Goal: Task Accomplishment & Management: Use online tool/utility

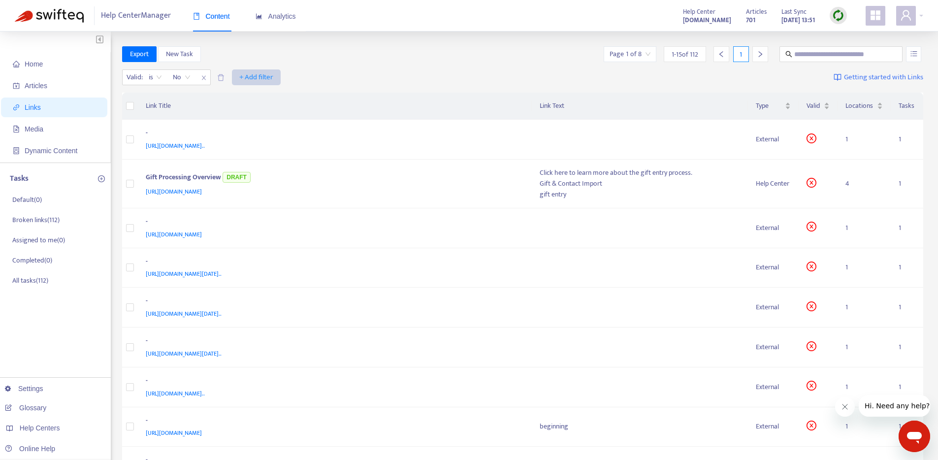
click at [262, 75] on span "+ Add filter" at bounding box center [256, 77] width 34 height 12
click at [245, 176] on span "Type" at bounding box center [256, 175] width 33 height 11
click at [275, 75] on input "search" at bounding box center [250, 77] width 63 height 15
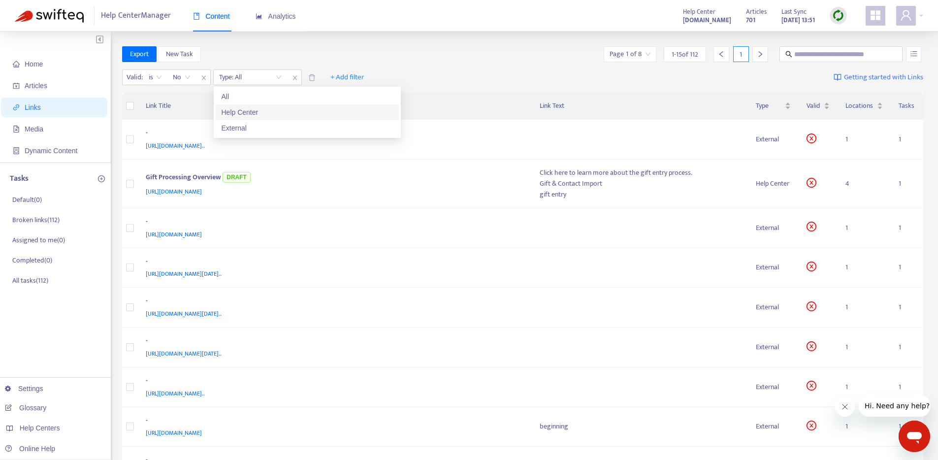
click at [258, 115] on div "Help Center" at bounding box center [307, 112] width 171 height 11
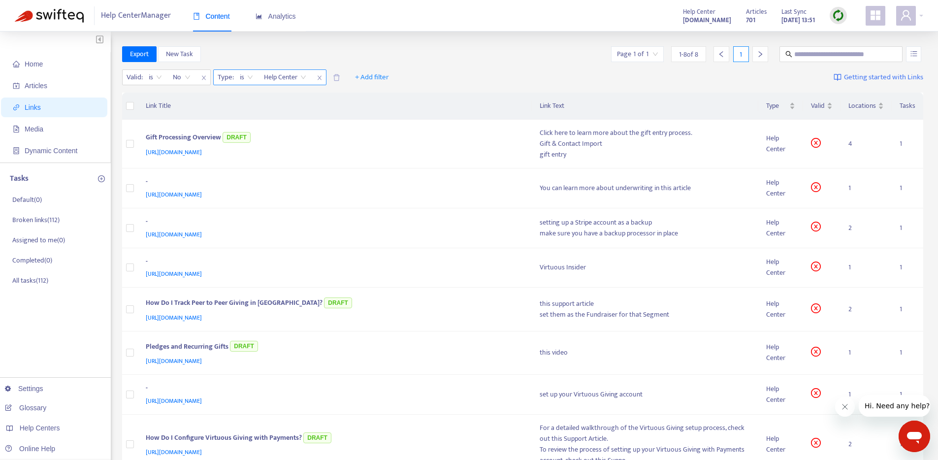
click at [319, 77] on icon "close" at bounding box center [320, 78] width 6 height 6
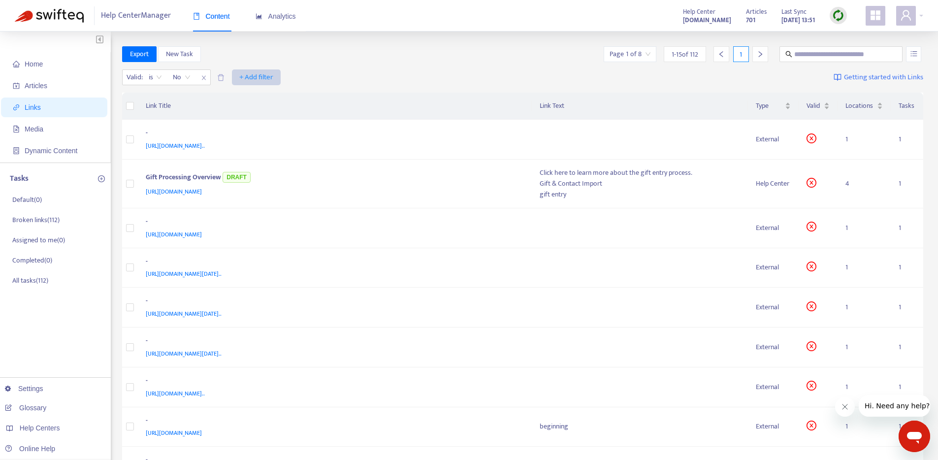
click at [253, 76] on span "+ Add filter" at bounding box center [256, 77] width 34 height 12
click at [247, 193] on span "Opens in" at bounding box center [256, 191] width 33 height 11
click at [278, 78] on input "search" at bounding box center [250, 77] width 63 height 15
click at [296, 79] on icon "close" at bounding box center [295, 78] width 6 height 6
click at [251, 77] on span "+ Add filter" at bounding box center [256, 77] width 34 height 12
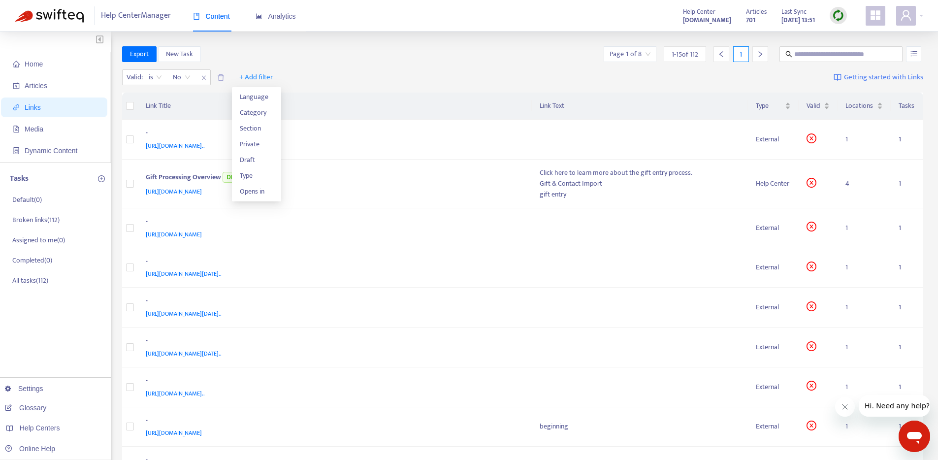
click at [469, 74] on div "Valid : is No + Add filter Getting started with Links" at bounding box center [523, 79] width 802 height 27
click at [900, 76] on span "Getting started with Links" at bounding box center [883, 77] width 79 height 11
click at [810, 54] on input "text" at bounding box center [841, 54] width 95 height 11
type input "*******"
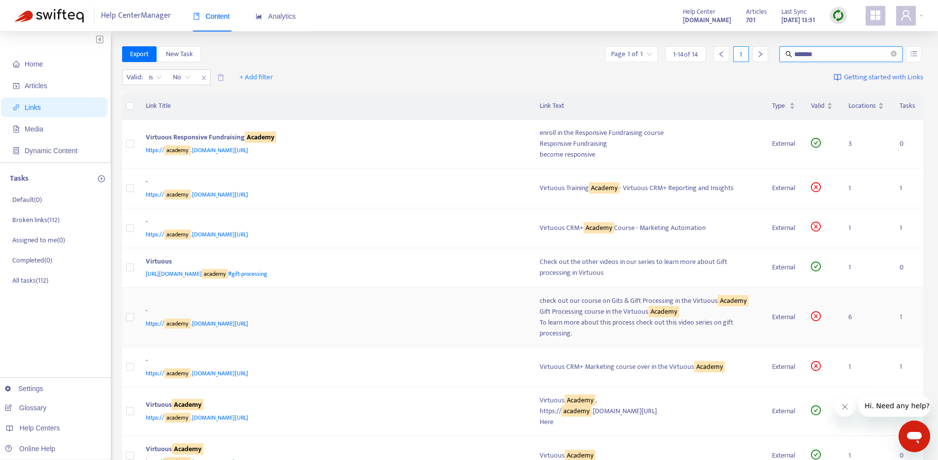
click at [852, 316] on td "6" at bounding box center [865, 318] width 51 height 60
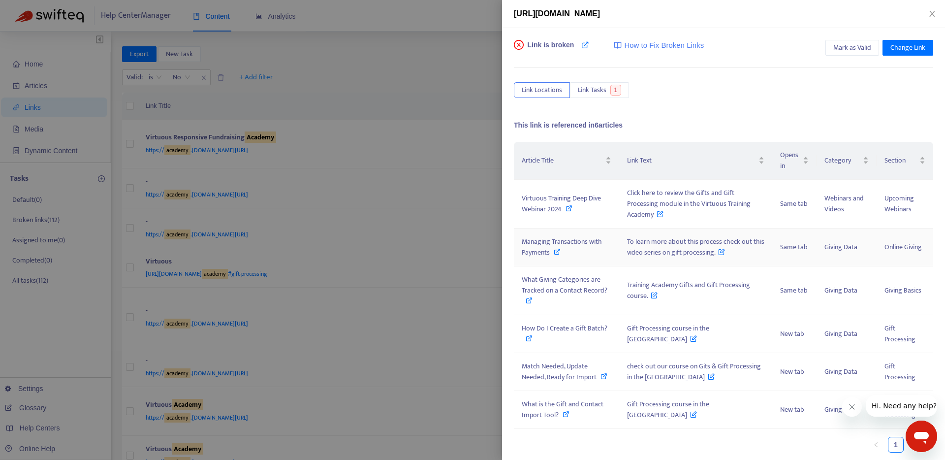
scroll to position [0, 0]
click at [541, 209] on span "Virtuous Training Deep Dive Webinar 2024" at bounding box center [561, 203] width 79 height 22
click at [646, 45] on span "How to Fix Broken Links" at bounding box center [664, 44] width 80 height 11
click at [568, 207] on icon at bounding box center [569, 207] width 7 height 7
click at [901, 49] on span "Change Link" at bounding box center [908, 47] width 35 height 11
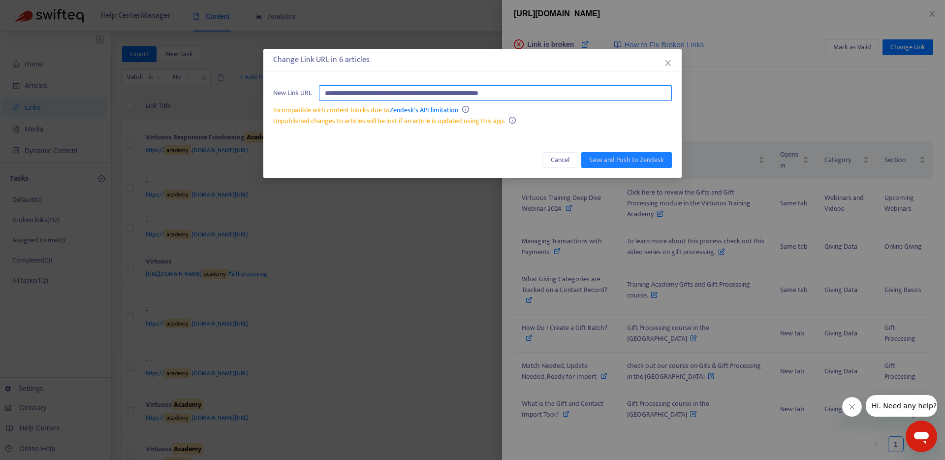
click at [562, 95] on input "**********" at bounding box center [495, 93] width 353 height 16
paste input "**********"
type input "**********"
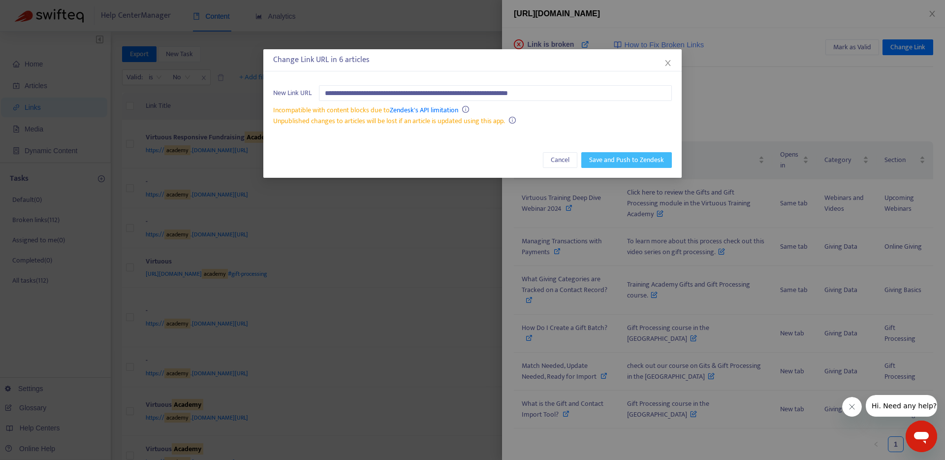
click at [620, 161] on span "Save and Push to Zendesk" at bounding box center [626, 160] width 75 height 11
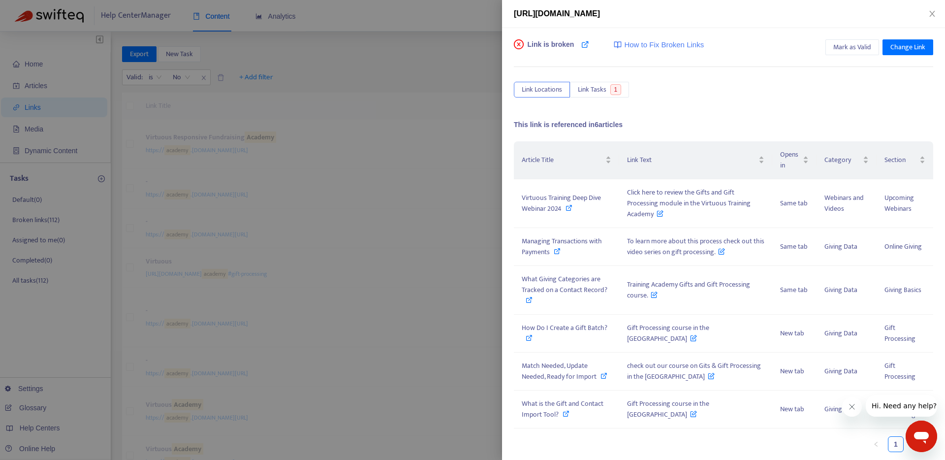
scroll to position [0, 0]
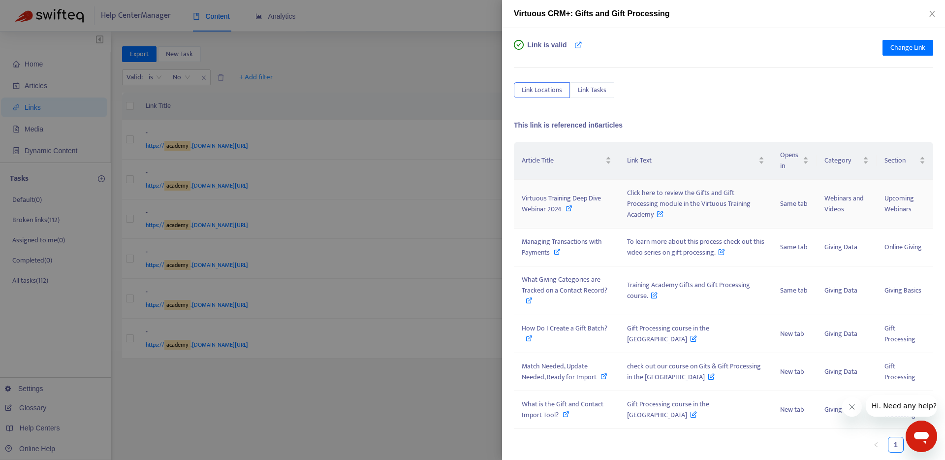
click at [567, 208] on icon at bounding box center [569, 208] width 7 height 7
click at [557, 252] on icon at bounding box center [557, 251] width 7 height 7
click at [419, 409] on div at bounding box center [472, 230] width 945 height 460
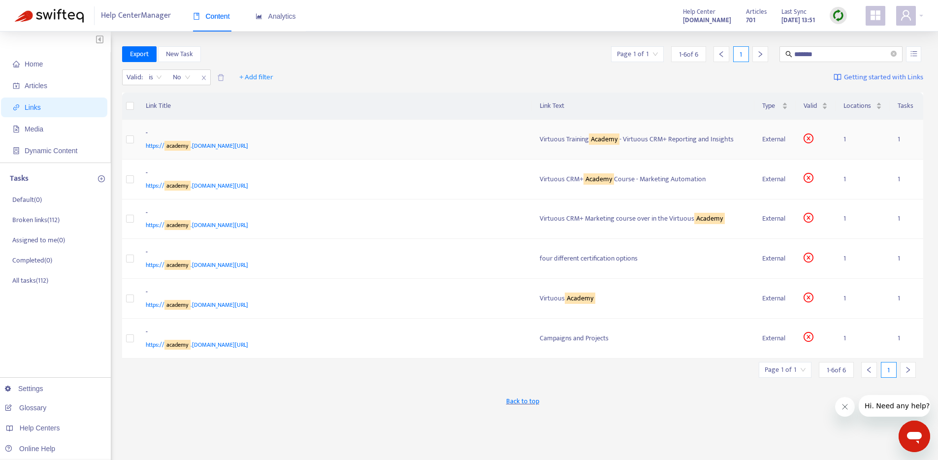
click at [420, 142] on div "https:// academy .[DOMAIN_NAME][URL]" at bounding box center [333, 145] width 375 height 11
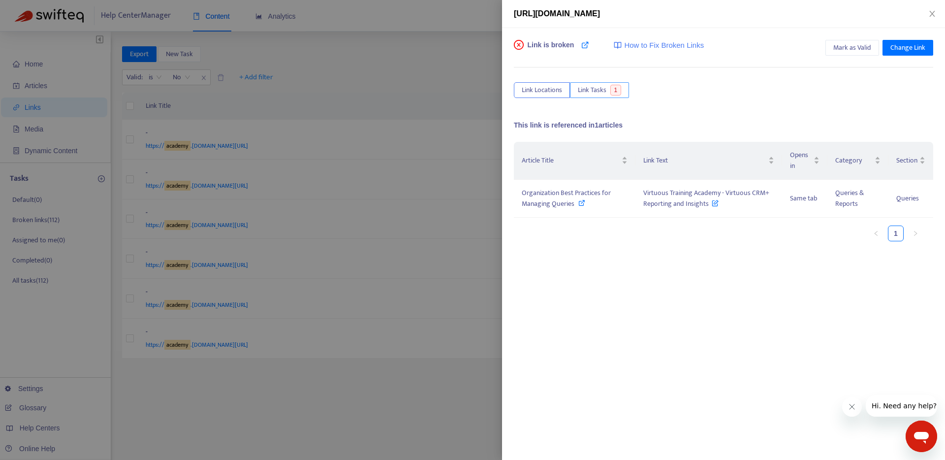
click at [592, 92] on span "Link Tasks" at bounding box center [592, 90] width 29 height 11
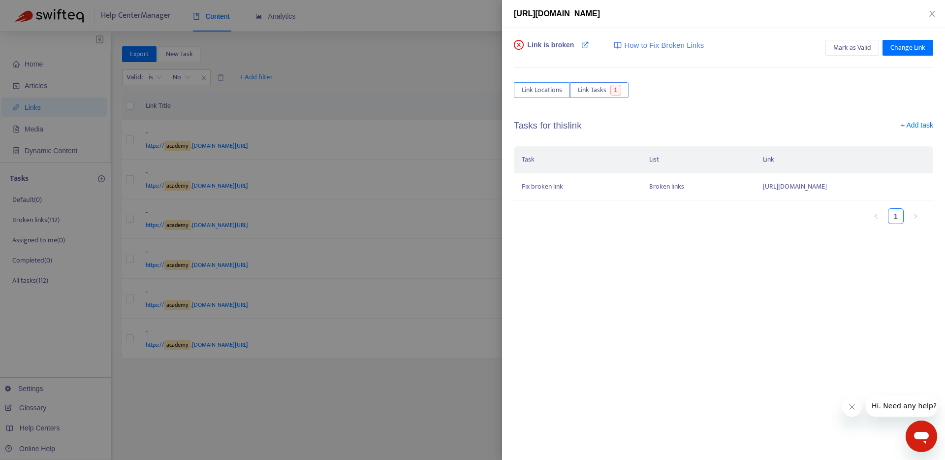
click at [535, 89] on span "Link Locations" at bounding box center [542, 90] width 40 height 11
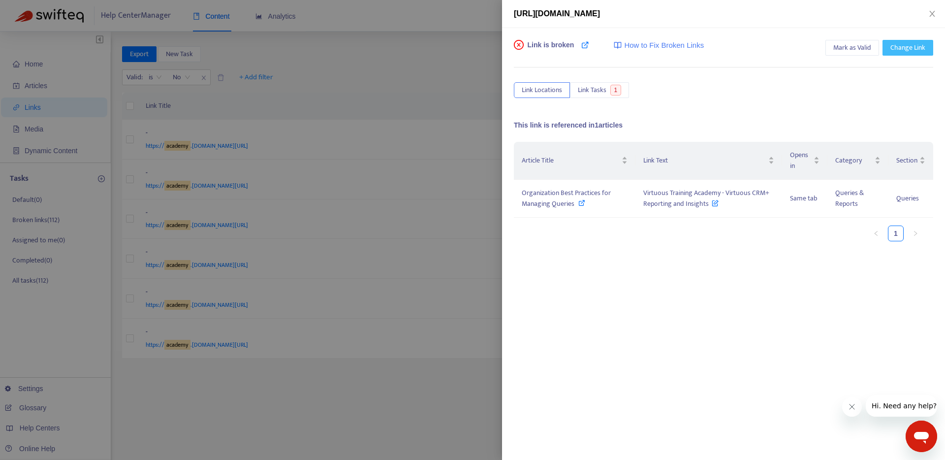
click at [907, 50] on span "Change Link" at bounding box center [908, 47] width 35 height 11
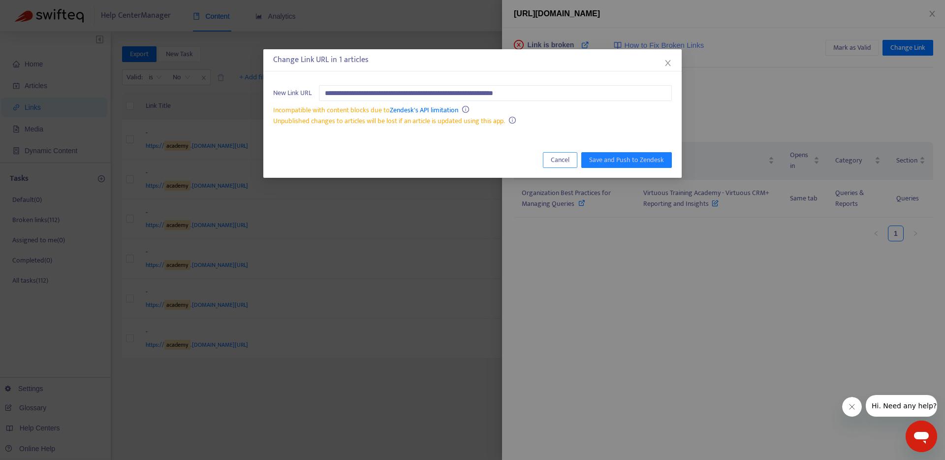
click at [564, 156] on span "Cancel" at bounding box center [560, 160] width 19 height 11
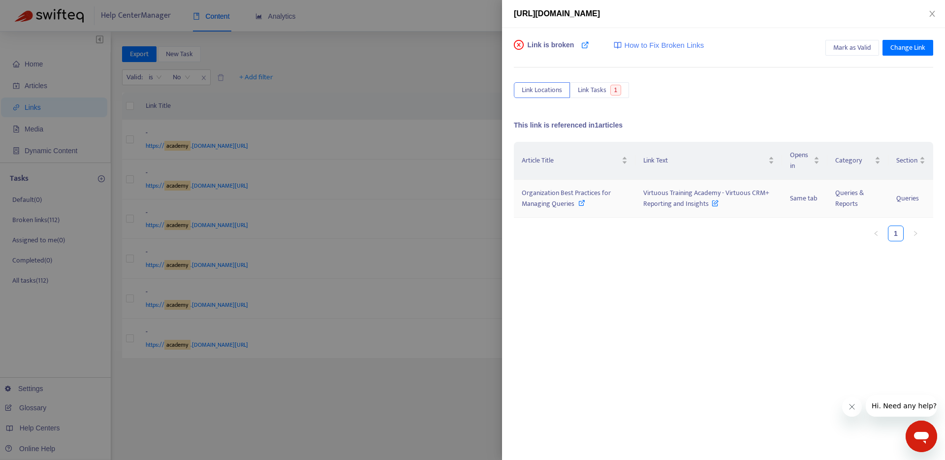
click at [582, 203] on icon at bounding box center [582, 202] width 7 height 7
click at [906, 48] on span "Change Link" at bounding box center [908, 47] width 35 height 11
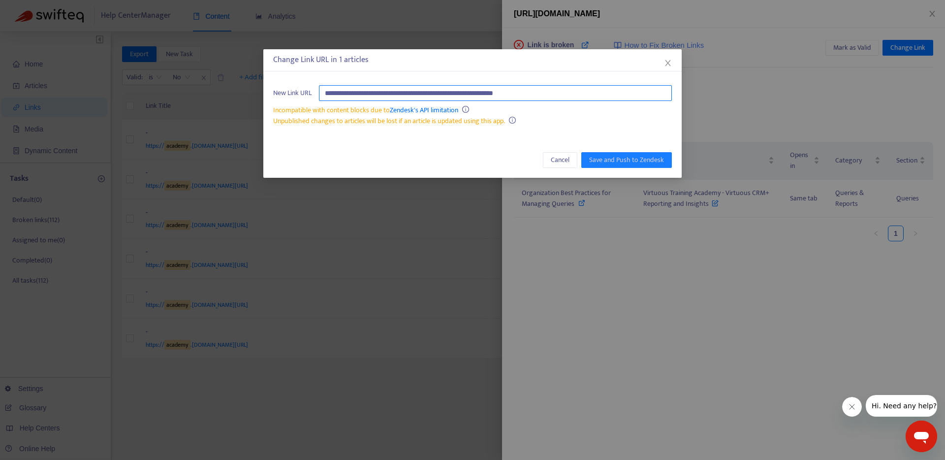
click at [503, 93] on input "**********" at bounding box center [495, 93] width 353 height 16
paste input "***"
type input "**********"
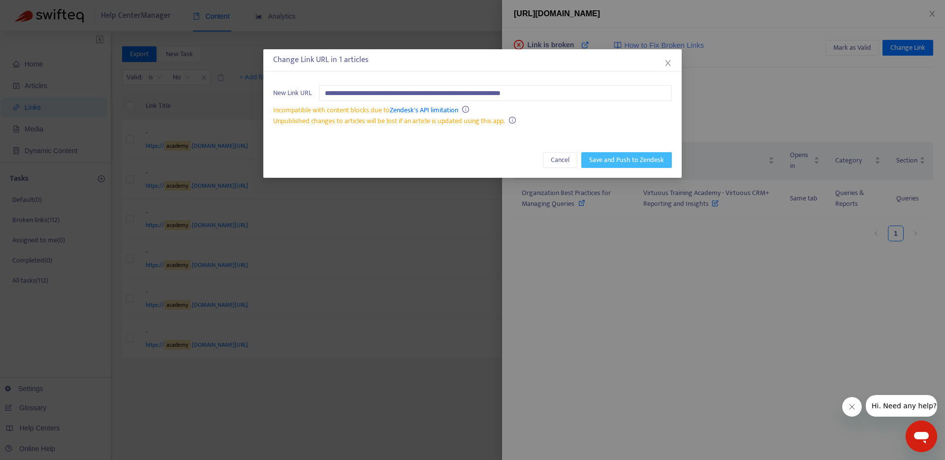
click at [612, 161] on span "Save and Push to Zendesk" at bounding box center [626, 160] width 75 height 11
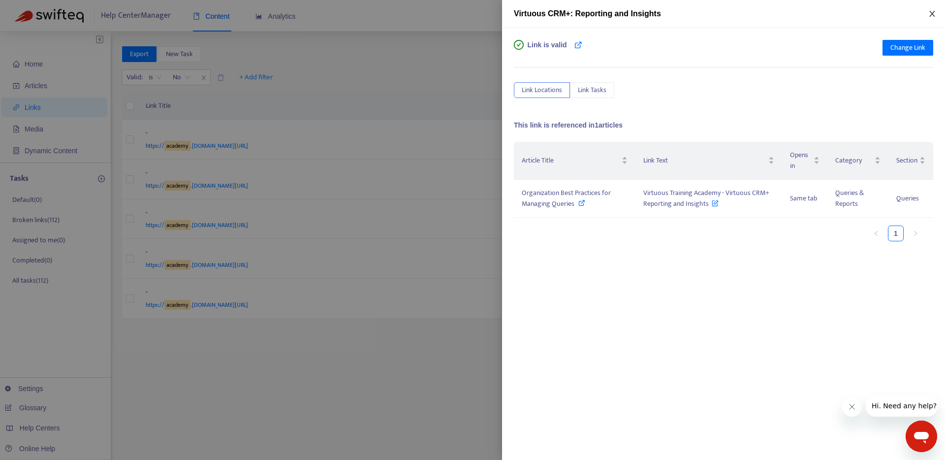
click at [929, 14] on icon "close" at bounding box center [933, 14] width 8 height 8
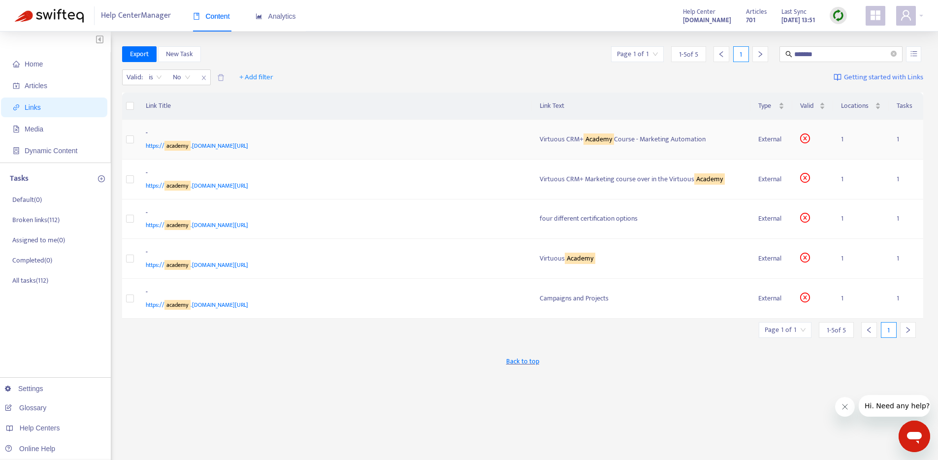
click at [392, 149] on div "https:// academy .[DOMAIN_NAME][URL]" at bounding box center [333, 145] width 375 height 11
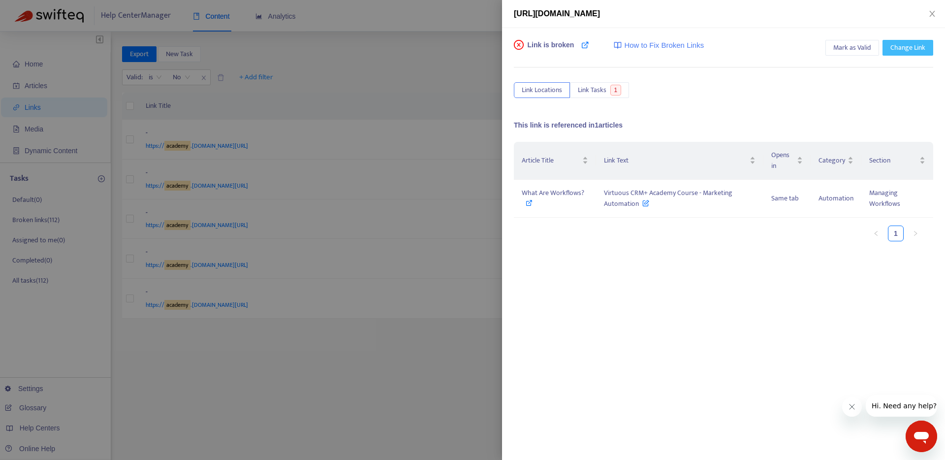
click at [903, 48] on span "Change Link" at bounding box center [908, 47] width 35 height 11
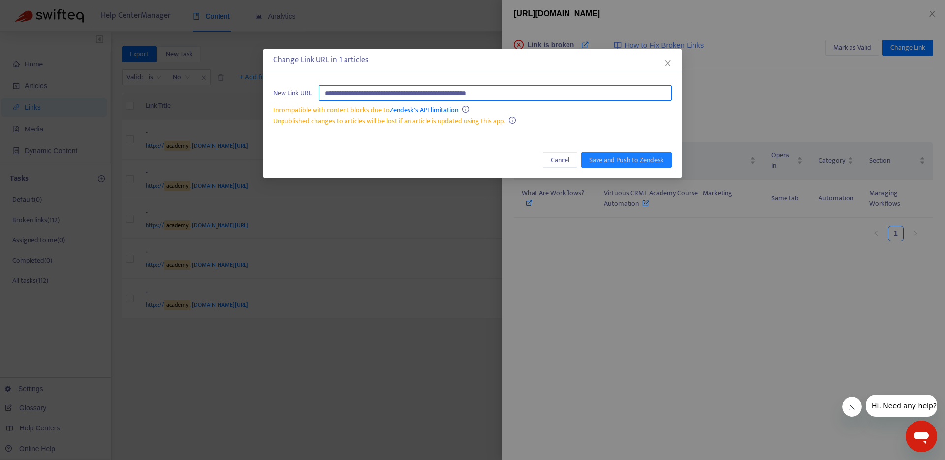
click at [510, 88] on input "**********" at bounding box center [495, 93] width 353 height 16
paste input "**********"
type input "**********"
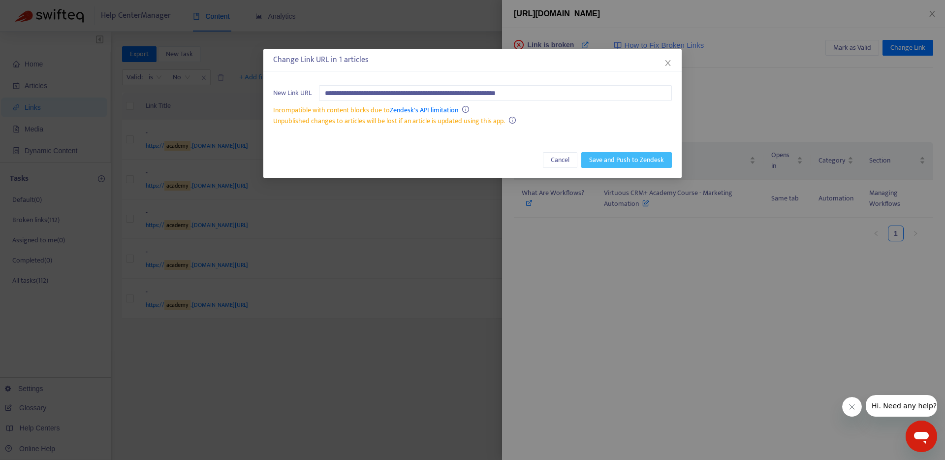
click at [606, 159] on span "Save and Push to Zendesk" at bounding box center [626, 160] width 75 height 11
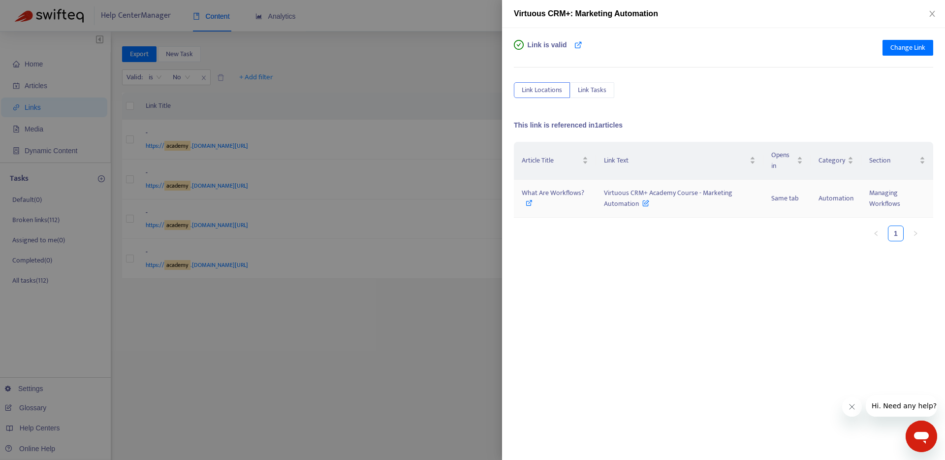
click at [646, 202] on icon at bounding box center [646, 200] width 7 height 11
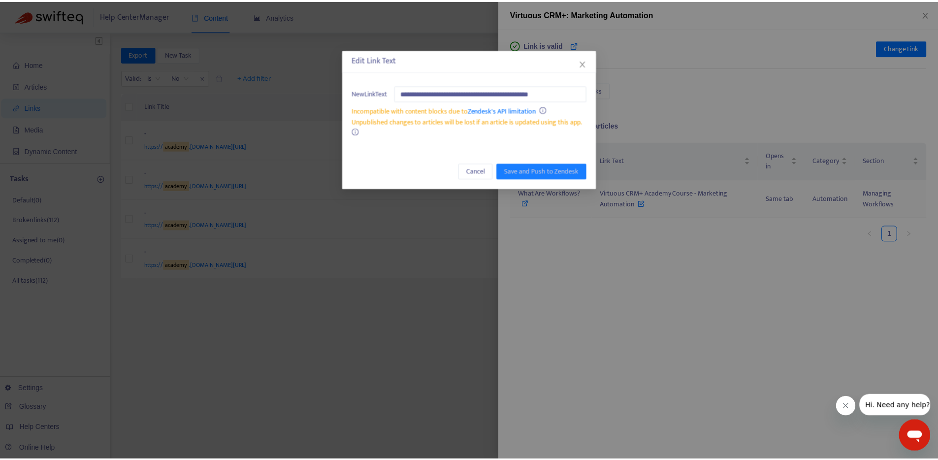
scroll to position [0, 5]
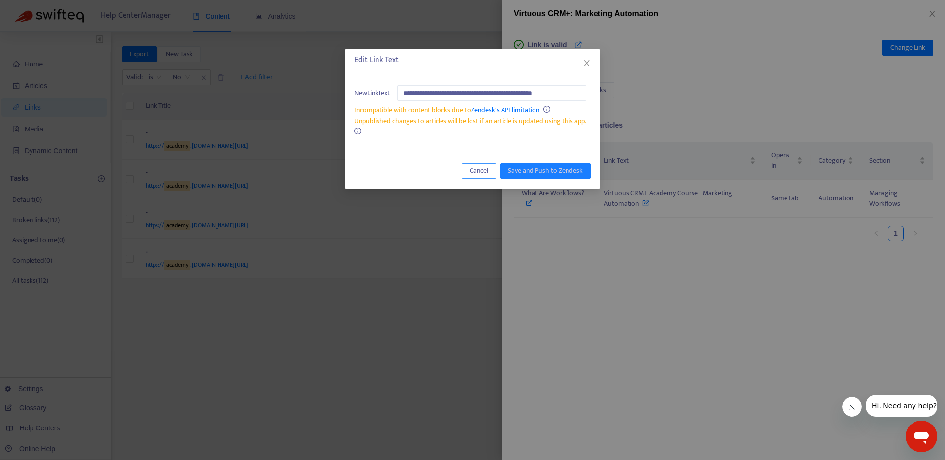
click at [477, 171] on span "Cancel" at bounding box center [479, 170] width 19 height 11
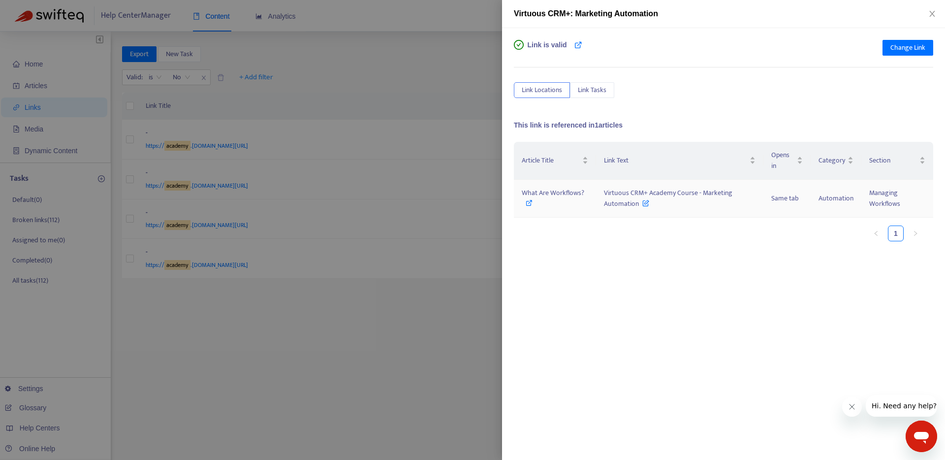
click at [531, 201] on icon at bounding box center [529, 202] width 7 height 7
click at [936, 13] on icon "close" at bounding box center [933, 14] width 8 height 8
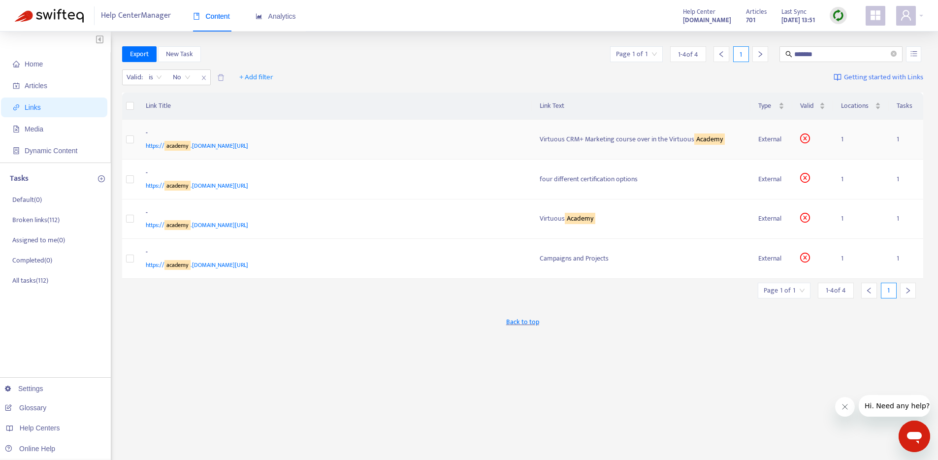
click at [353, 145] on div "https:// academy .[DOMAIN_NAME][URL]" at bounding box center [333, 145] width 375 height 11
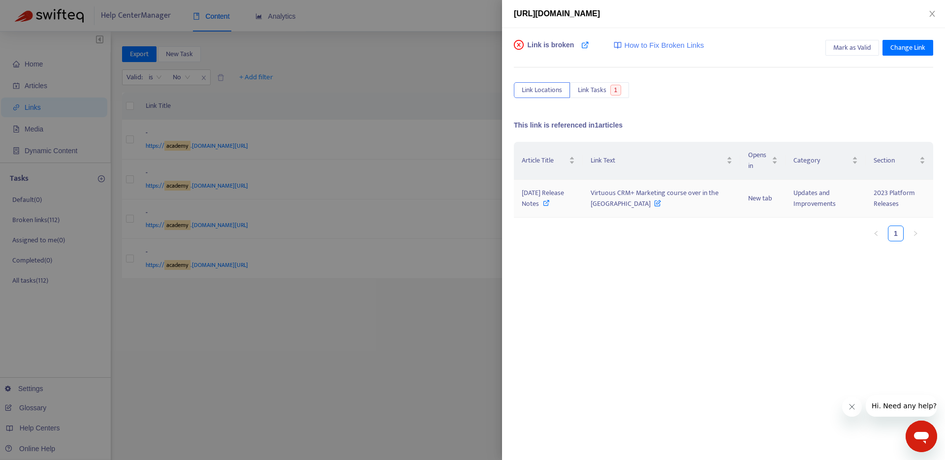
click at [543, 202] on icon at bounding box center [546, 202] width 7 height 7
click at [913, 44] on span "Change Link" at bounding box center [908, 47] width 35 height 11
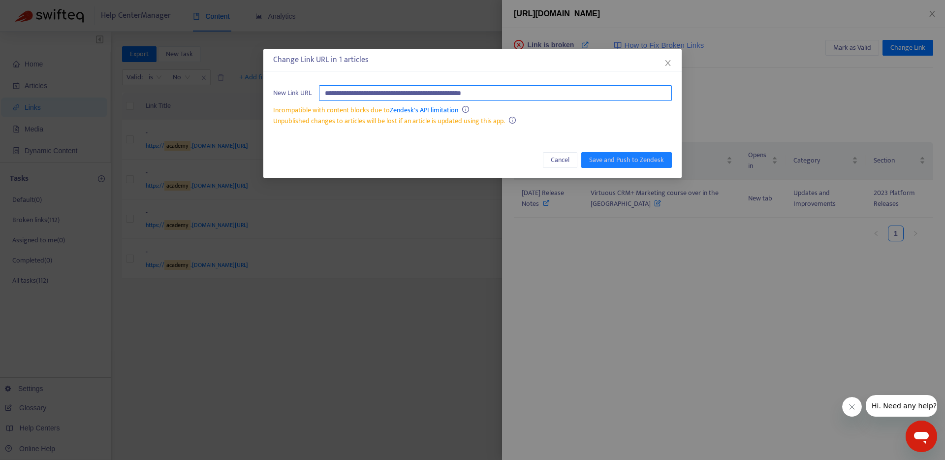
click at [510, 94] on input "**********" at bounding box center [495, 93] width 353 height 16
paste input "***"
type input "**********"
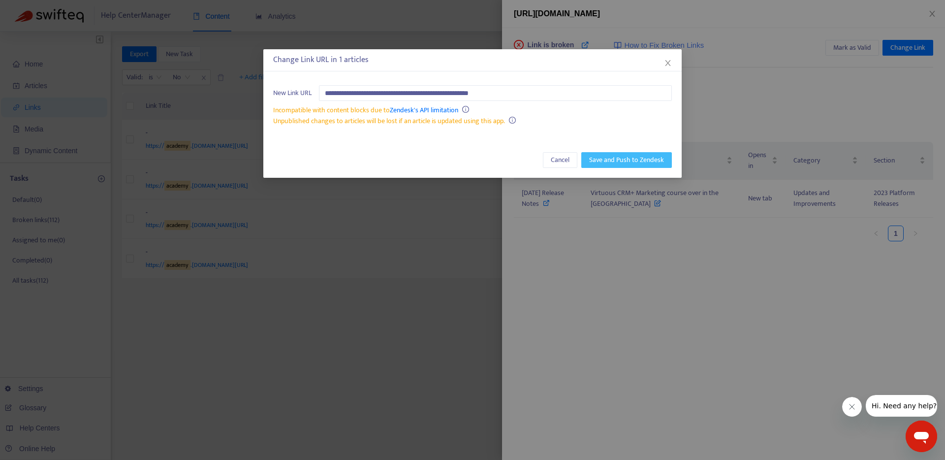
click at [628, 162] on span "Save and Push to Zendesk" at bounding box center [626, 160] width 75 height 11
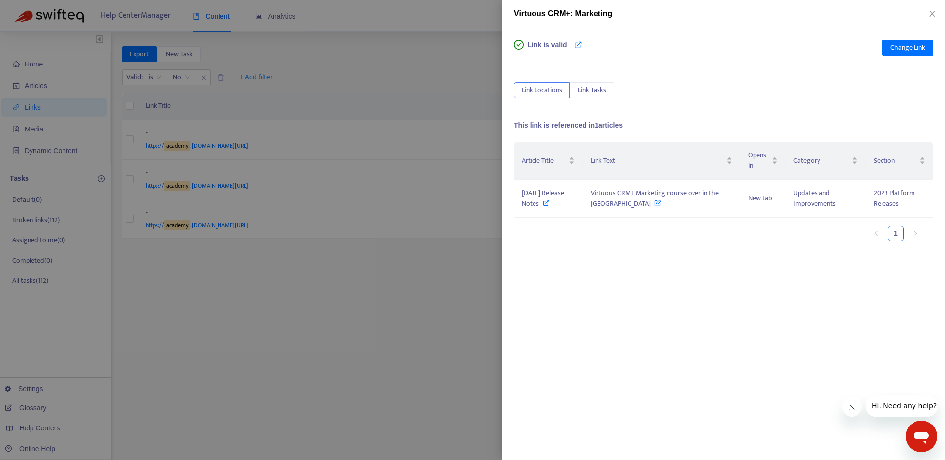
click at [363, 337] on div at bounding box center [472, 230] width 945 height 460
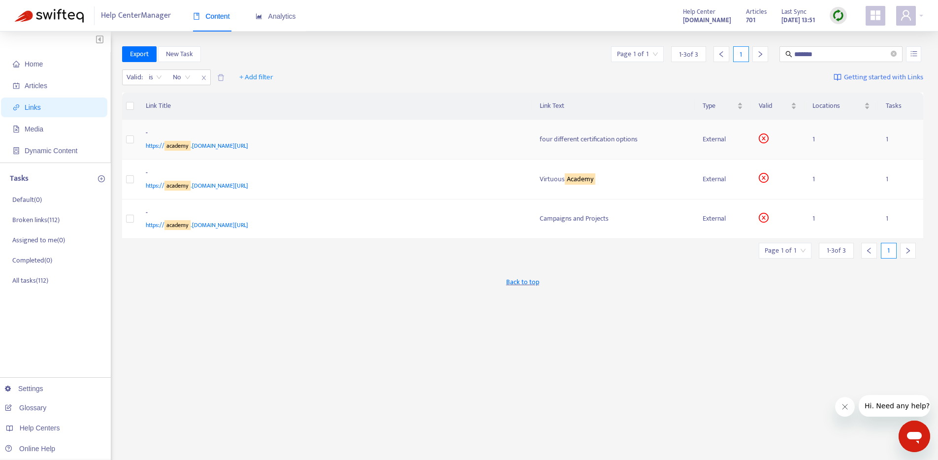
click at [394, 144] on div "https:// academy .[DOMAIN_NAME][URL]" at bounding box center [333, 145] width 375 height 11
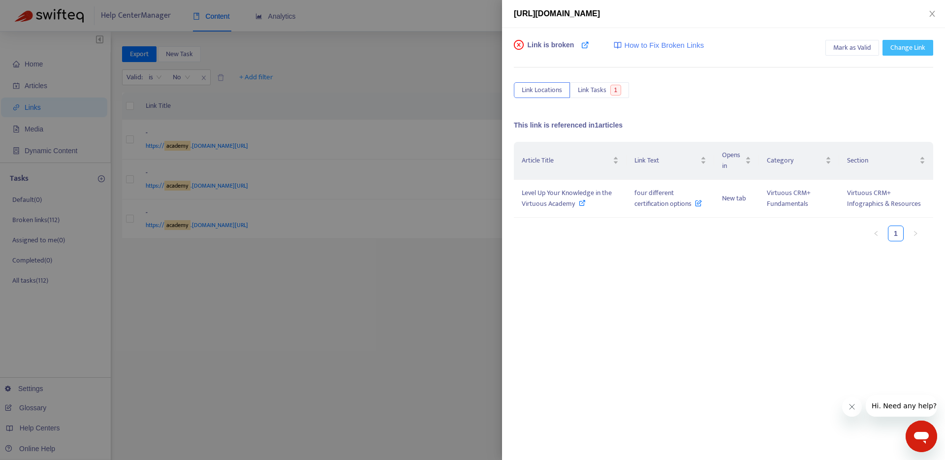
click at [915, 48] on span "Change Link" at bounding box center [908, 47] width 35 height 11
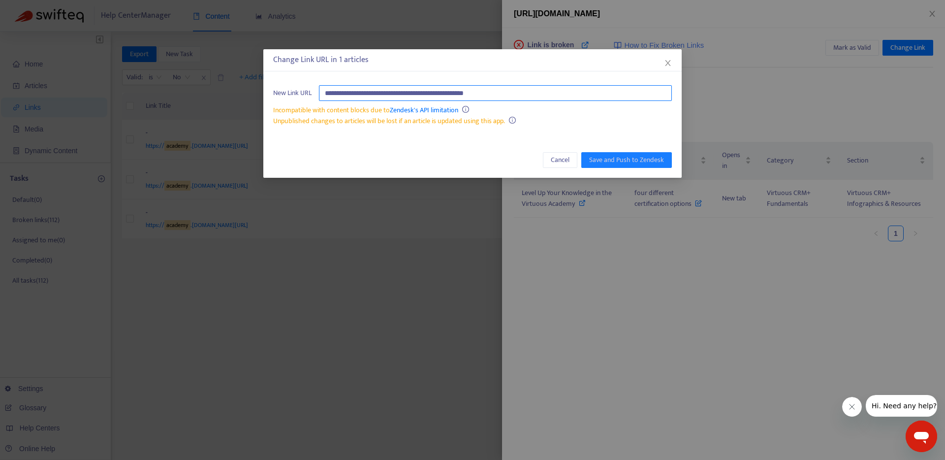
click at [425, 92] on input "**********" at bounding box center [495, 93] width 353 height 16
paste input "**********"
type input "**********"
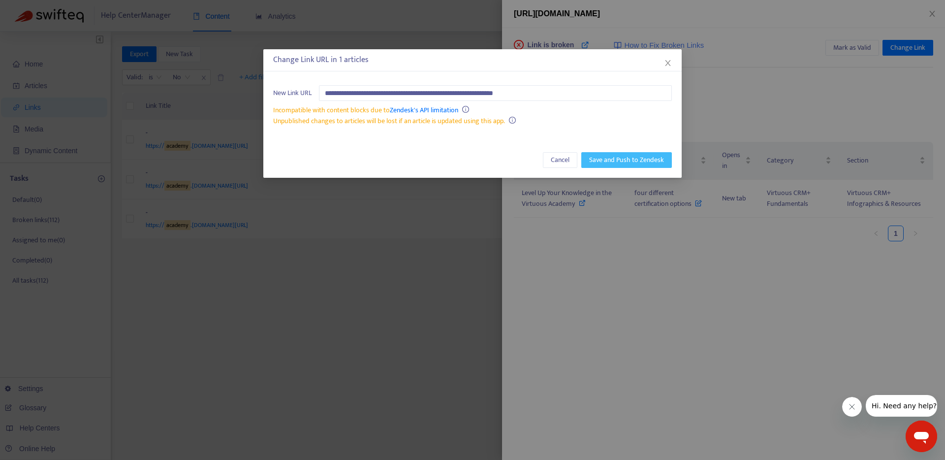
click at [622, 161] on span "Save and Push to Zendesk" at bounding box center [626, 160] width 75 height 11
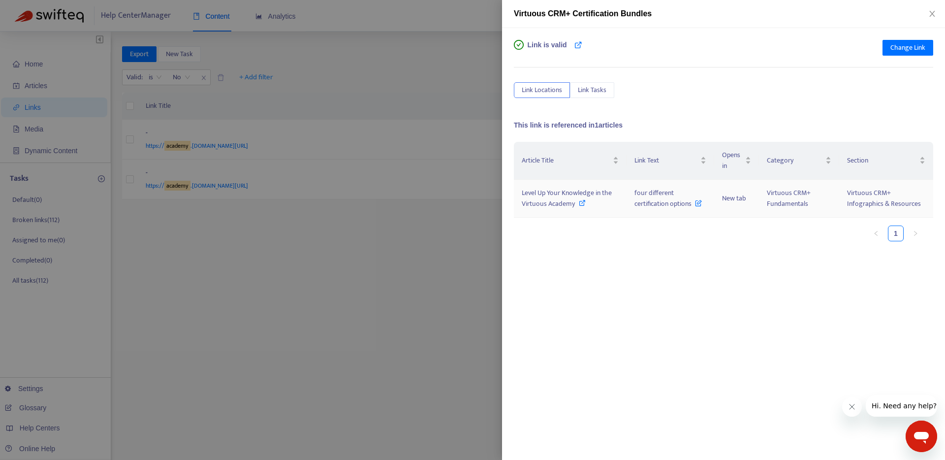
click at [582, 203] on icon at bounding box center [582, 202] width 7 height 7
click at [390, 288] on div at bounding box center [472, 230] width 945 height 460
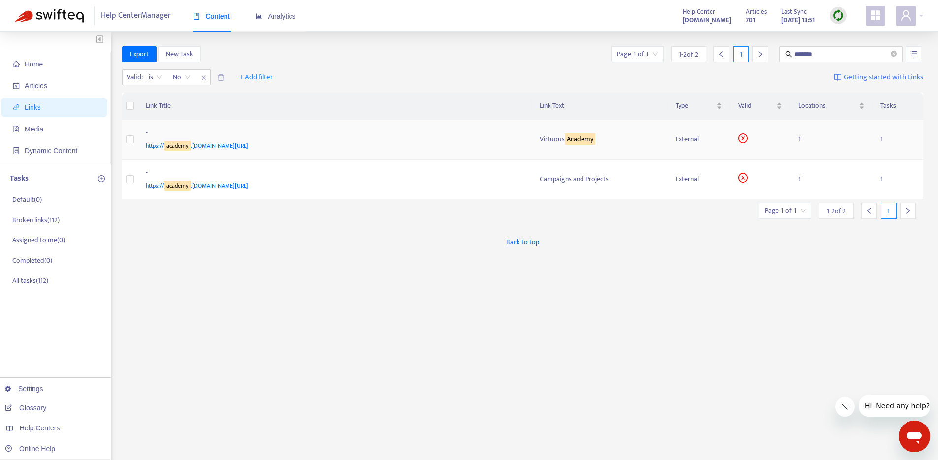
click at [403, 136] on div "-" at bounding box center [333, 134] width 375 height 13
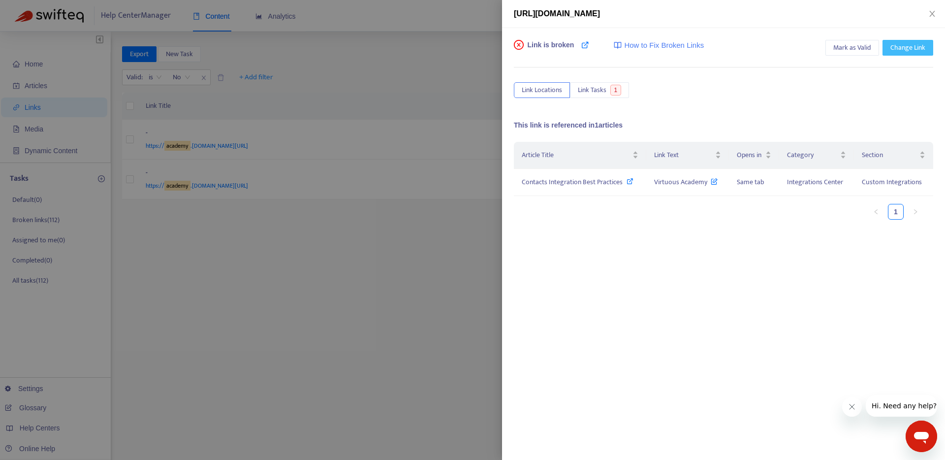
click at [912, 50] on span "Change Link" at bounding box center [908, 47] width 35 height 11
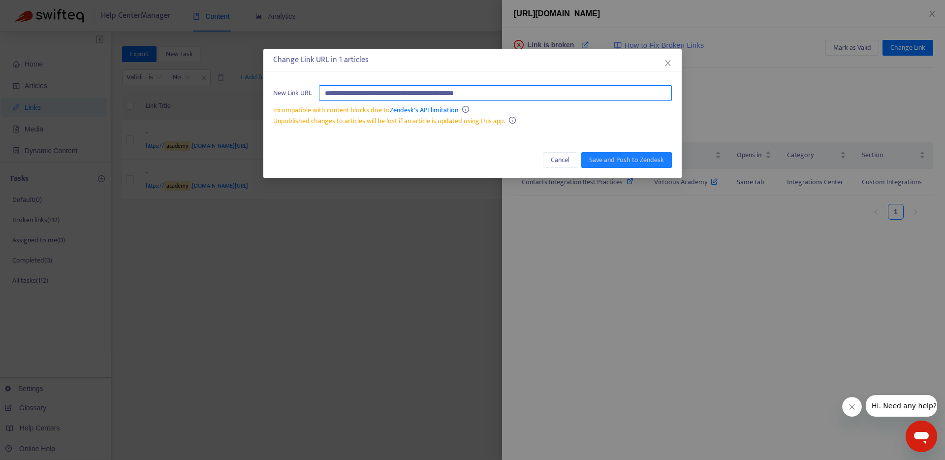
click at [393, 92] on input "**********" at bounding box center [495, 93] width 353 height 16
paste input "***"
type input "**********"
click at [620, 158] on span "Save and Push to Zendesk" at bounding box center [626, 160] width 75 height 11
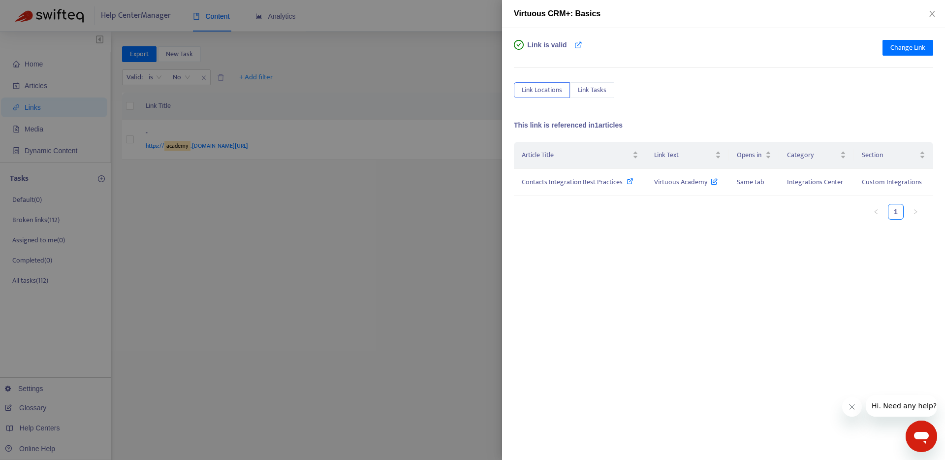
click at [405, 307] on div at bounding box center [472, 230] width 945 height 460
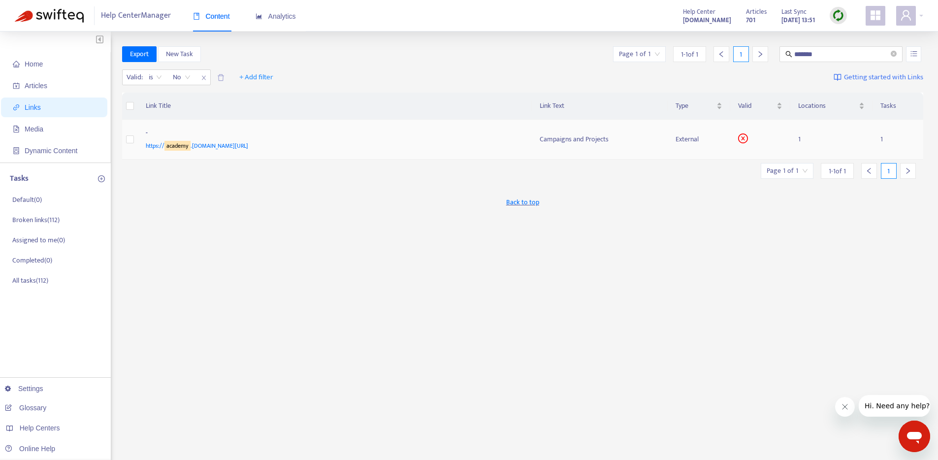
click at [406, 135] on div "-" at bounding box center [333, 134] width 375 height 13
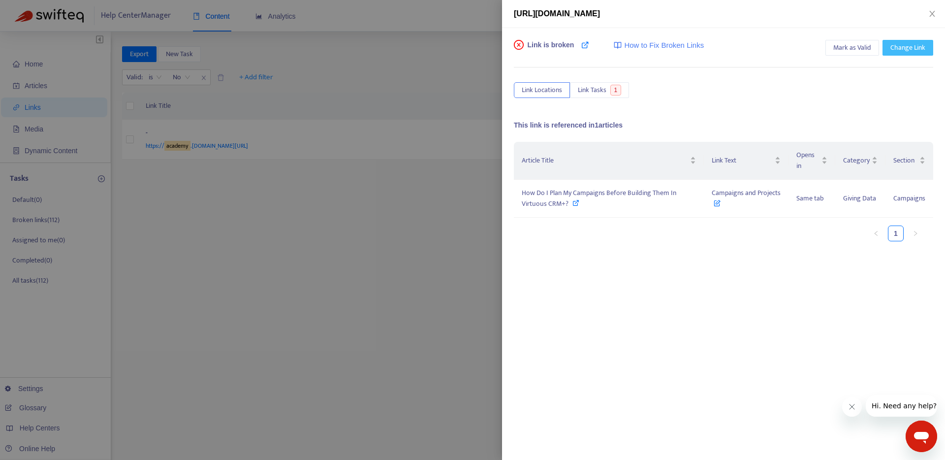
click at [914, 48] on span "Change Link" at bounding box center [908, 47] width 35 height 11
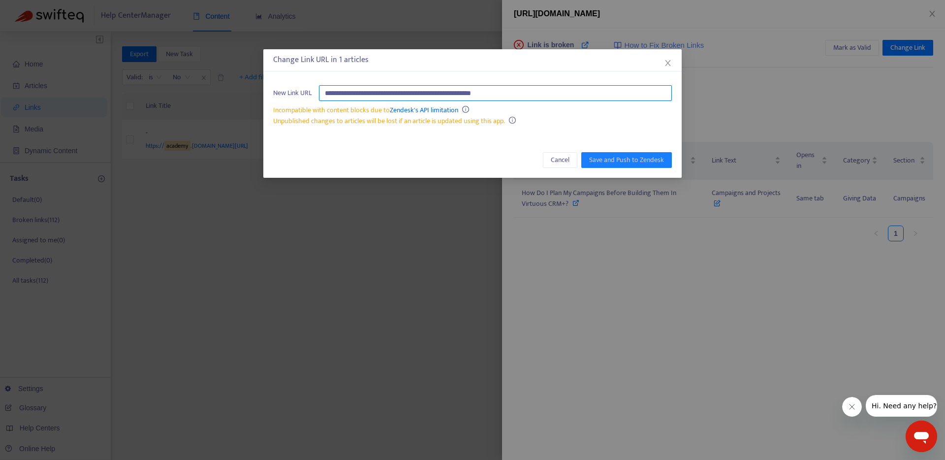
click at [465, 93] on input "**********" at bounding box center [495, 93] width 353 height 16
paste input "**********"
type input "**********"
click at [612, 162] on span "Save and Push to Zendesk" at bounding box center [626, 160] width 75 height 11
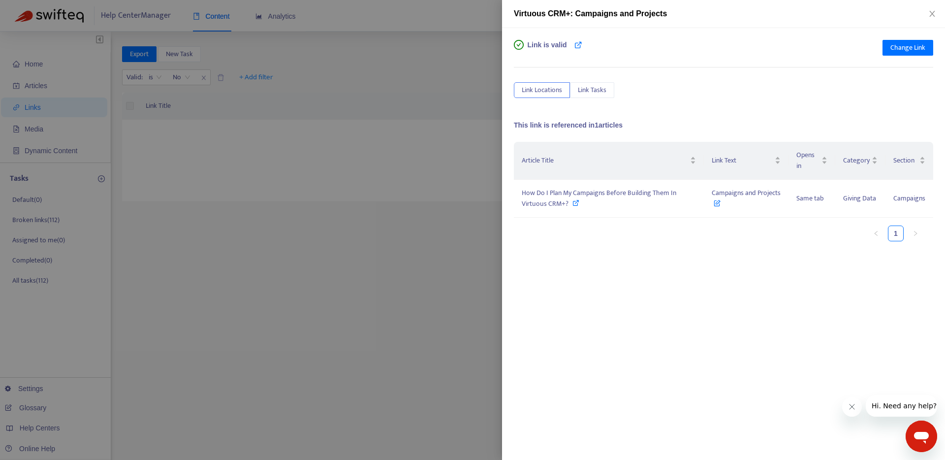
click at [405, 355] on div at bounding box center [472, 230] width 945 height 460
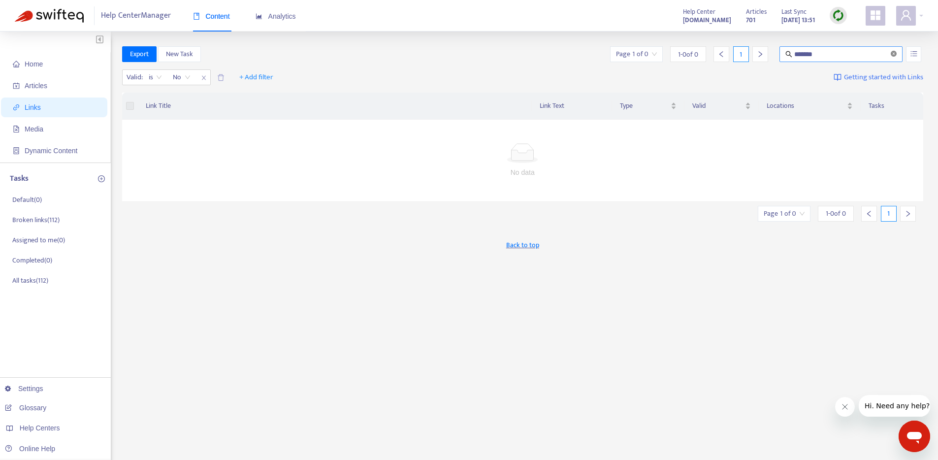
click at [893, 55] on icon "close-circle" at bounding box center [894, 54] width 6 height 6
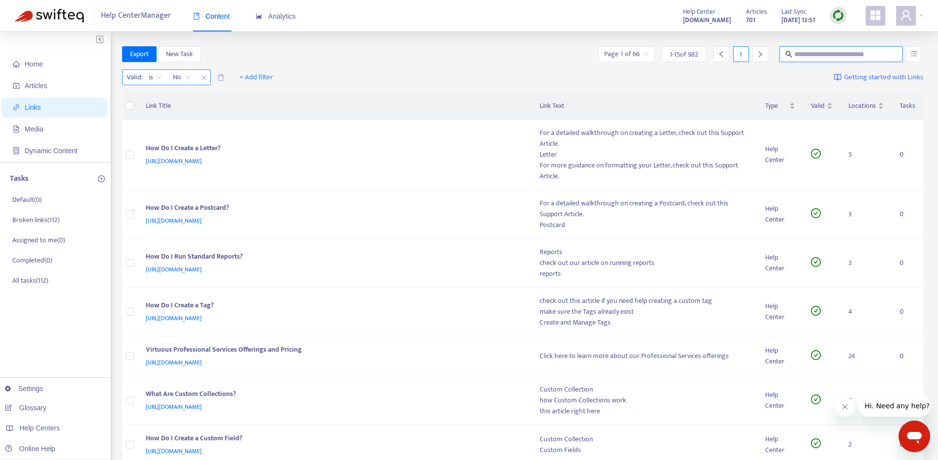
click at [183, 78] on span "No" at bounding box center [182, 77] width 18 height 15
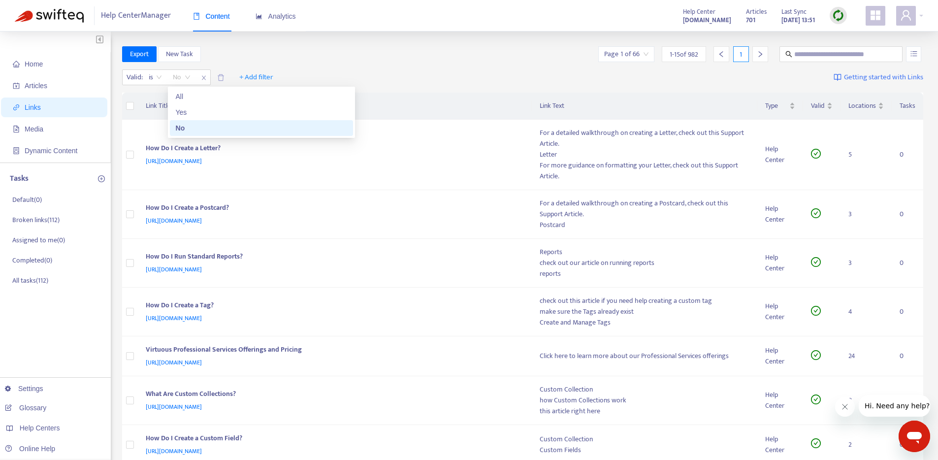
click at [181, 131] on div "No" at bounding box center [261, 128] width 171 height 11
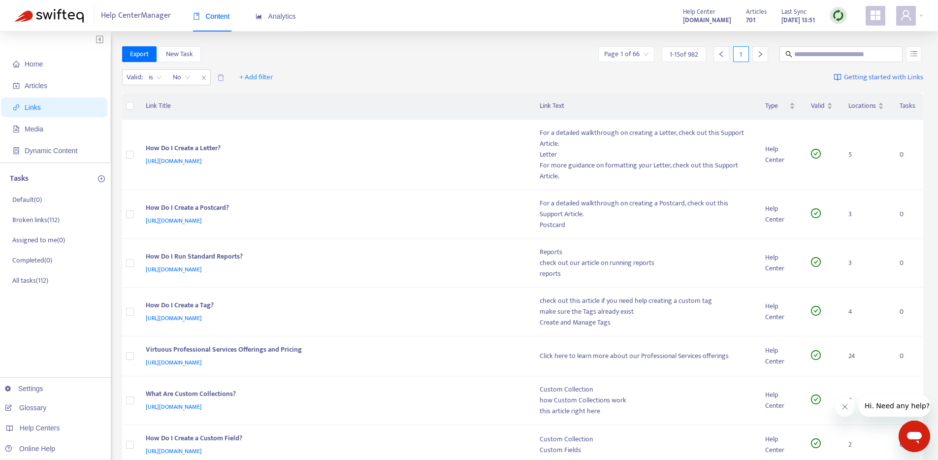
click at [389, 75] on div "Valid : is No No + Add filter Getting started with Links" at bounding box center [523, 79] width 802 height 27
click at [33, 114] on span "Links" at bounding box center [56, 107] width 87 height 20
click at [46, 60] on span "Home" at bounding box center [56, 64] width 87 height 20
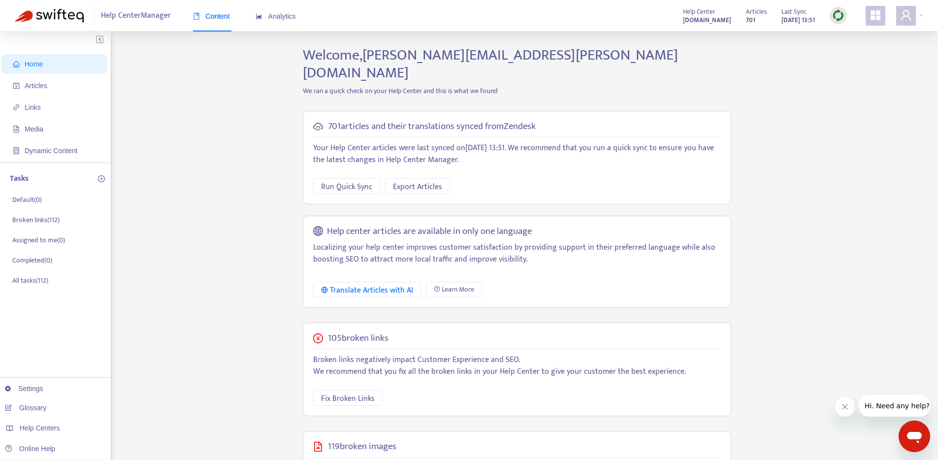
click at [249, 139] on div "Home Articles Links Media Dynamic Content Tasks Default ( 0 ) Broken links ( 11…" at bounding box center [469, 345] width 908 height 598
click at [362, 392] on span "Fix Broken Links" at bounding box center [348, 398] width 54 height 12
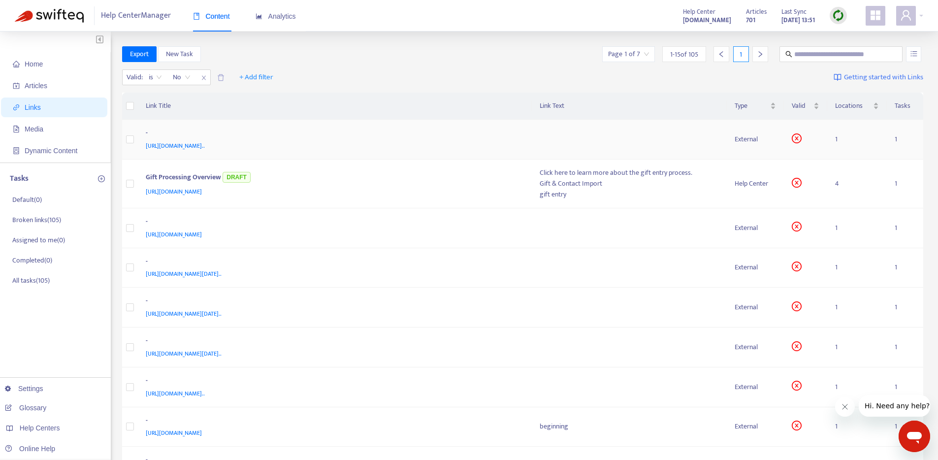
click at [509, 138] on div "-" at bounding box center [333, 134] width 375 height 13
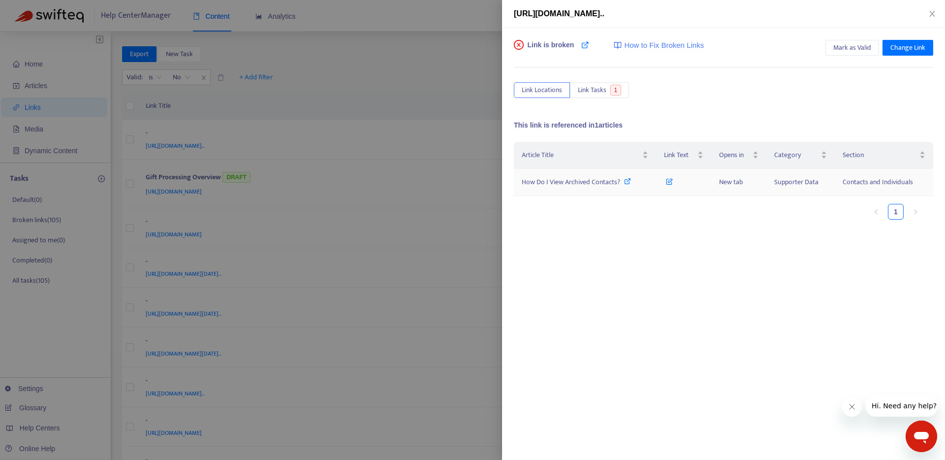
click at [626, 183] on icon at bounding box center [627, 181] width 7 height 7
click at [605, 14] on span "[URL][DOMAIN_NAME].." at bounding box center [559, 13] width 91 height 8
copy div "[URL][DOMAIN_NAME].."
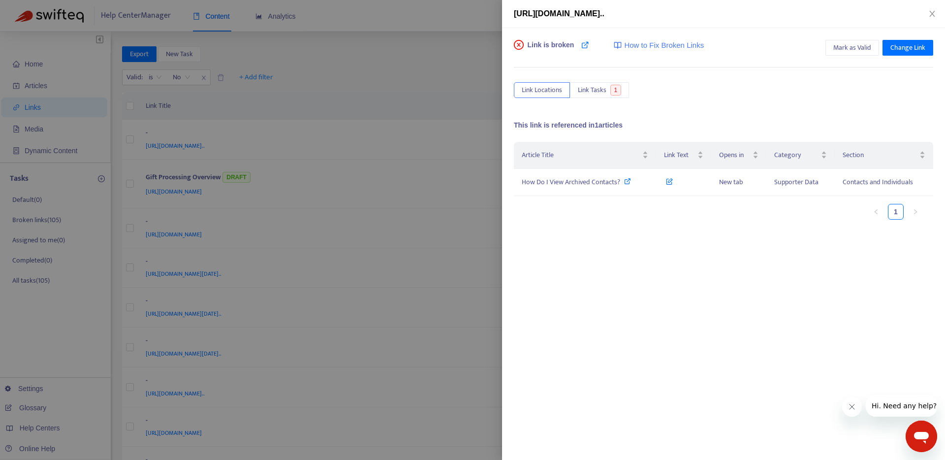
click at [408, 62] on div at bounding box center [472, 230] width 945 height 460
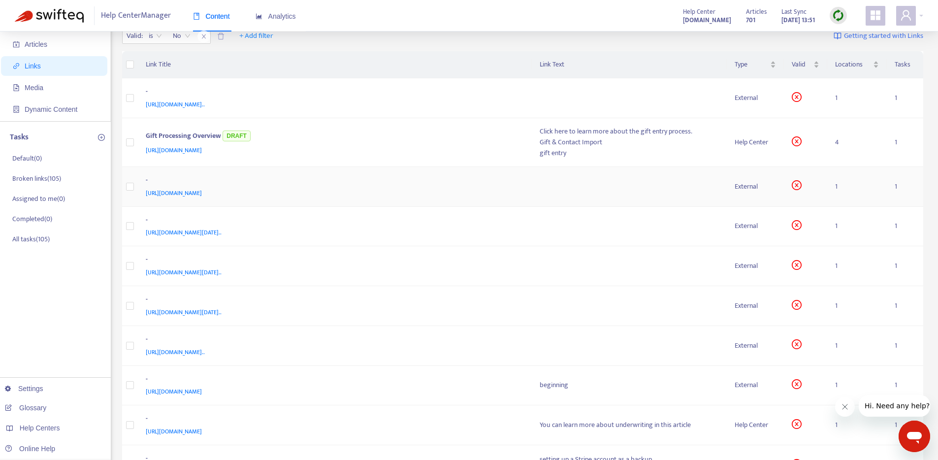
scroll to position [42, 0]
click at [458, 148] on div "[URL][DOMAIN_NAME]" at bounding box center [333, 149] width 375 height 11
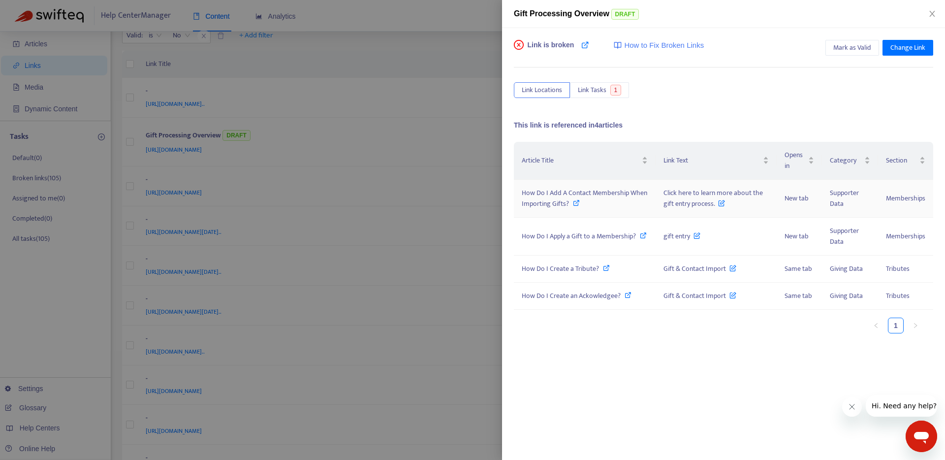
click at [576, 203] on icon at bounding box center [576, 202] width 7 height 7
click at [643, 235] on icon at bounding box center [643, 235] width 7 height 7
click at [462, 152] on div at bounding box center [472, 230] width 945 height 460
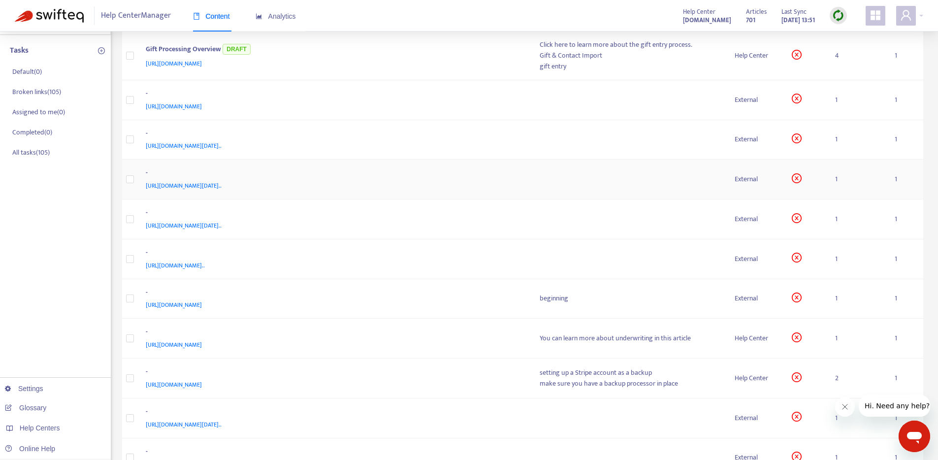
scroll to position [129, 0]
click at [483, 303] on div "[URL][DOMAIN_NAME]" at bounding box center [333, 303] width 375 height 11
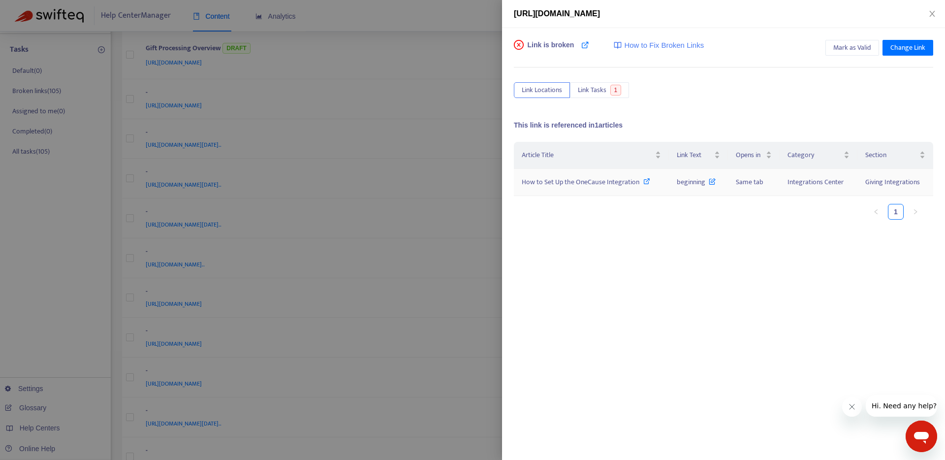
click at [646, 181] on icon at bounding box center [647, 181] width 7 height 7
click at [418, 281] on div at bounding box center [472, 230] width 945 height 460
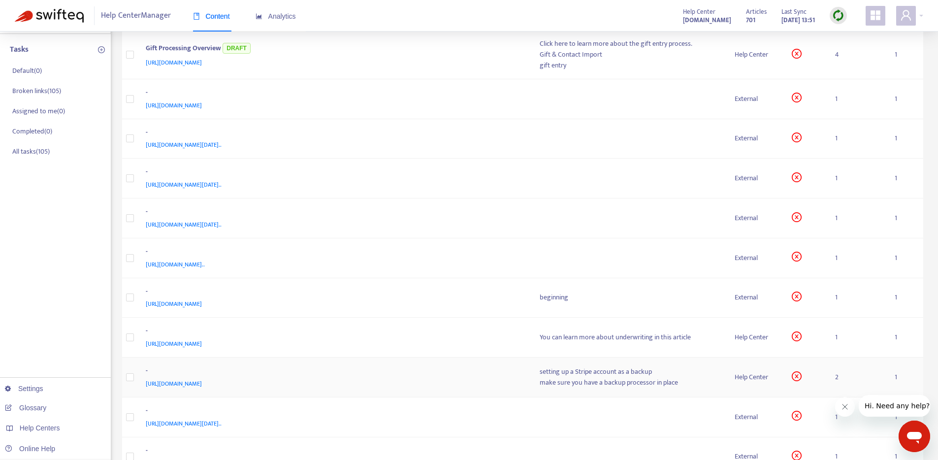
click at [444, 382] on div "[URL][DOMAIN_NAME]" at bounding box center [333, 383] width 375 height 11
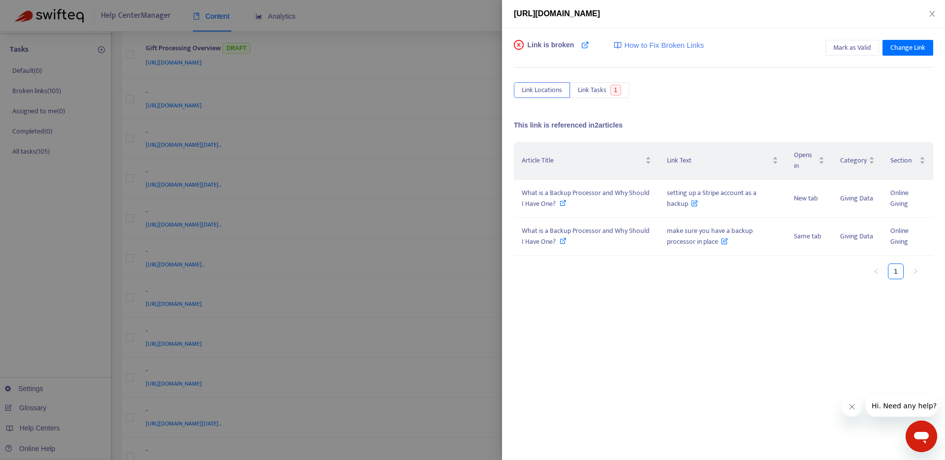
click at [449, 367] on div at bounding box center [472, 230] width 945 height 460
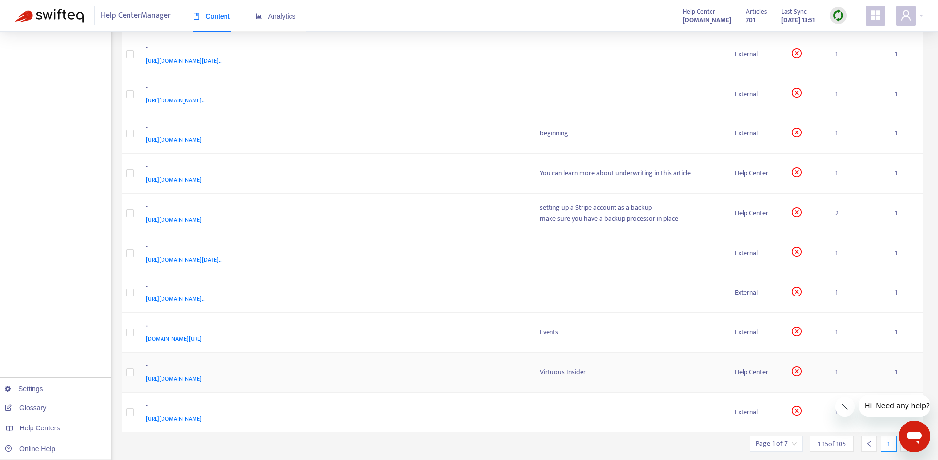
scroll to position [298, 0]
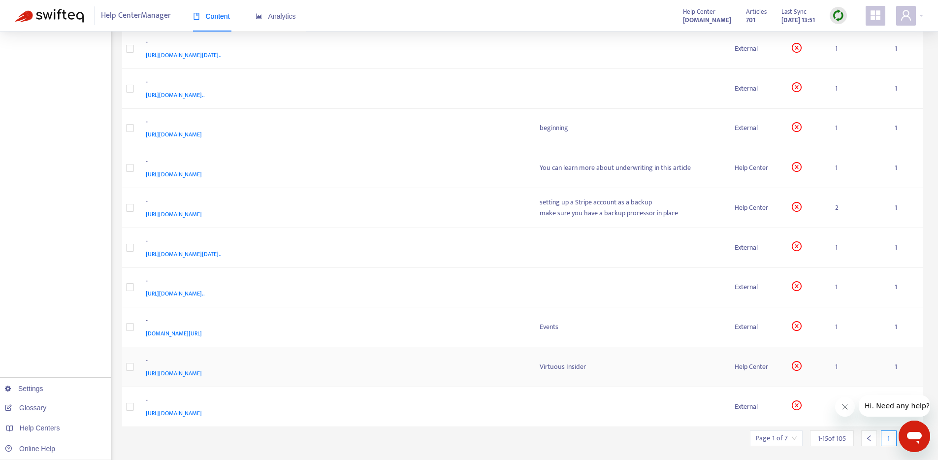
click at [467, 366] on div "-" at bounding box center [333, 361] width 375 height 13
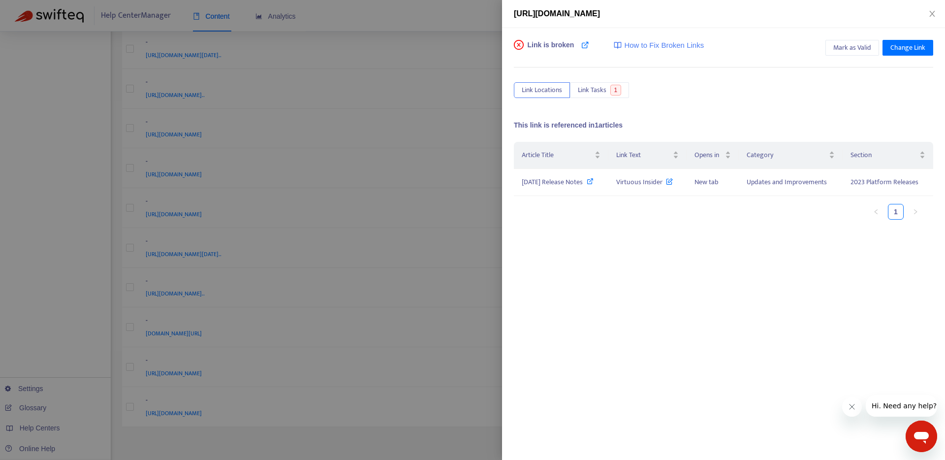
click at [458, 356] on div at bounding box center [472, 230] width 945 height 460
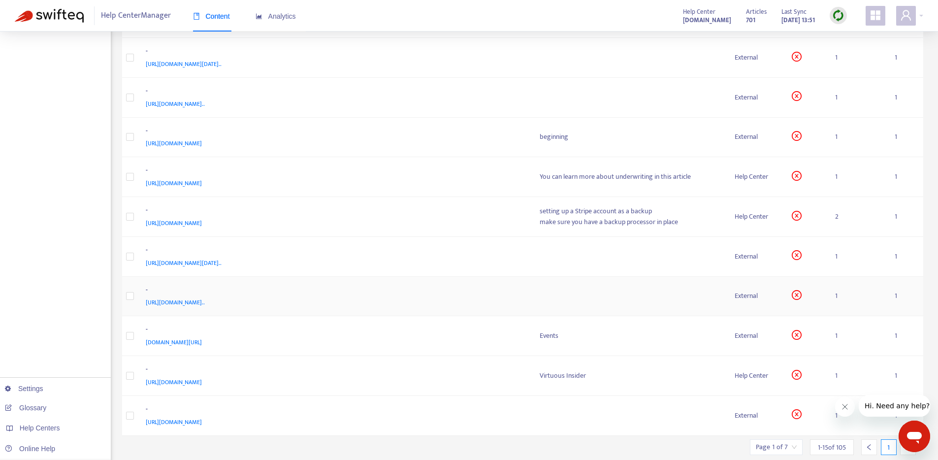
scroll to position [0, 0]
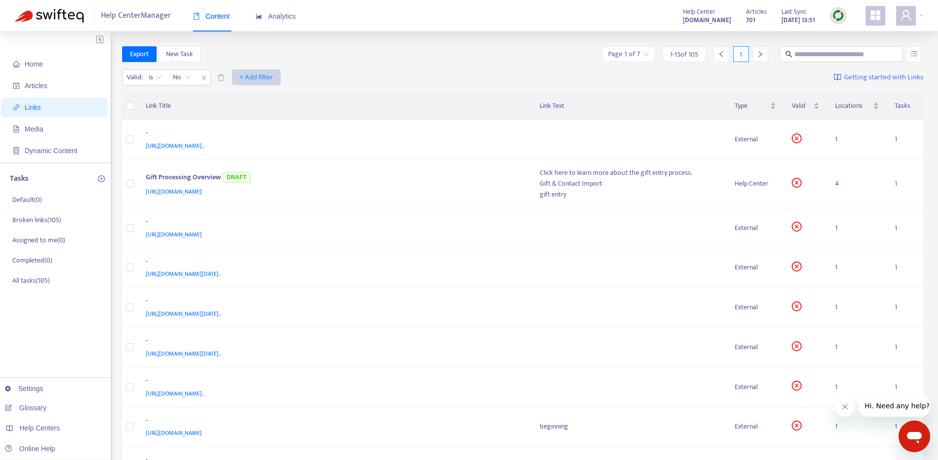
click at [256, 73] on span "+ Add filter" at bounding box center [256, 77] width 34 height 12
click at [261, 182] on li "Type" at bounding box center [256, 176] width 45 height 16
click at [258, 77] on input "search" at bounding box center [250, 77] width 63 height 15
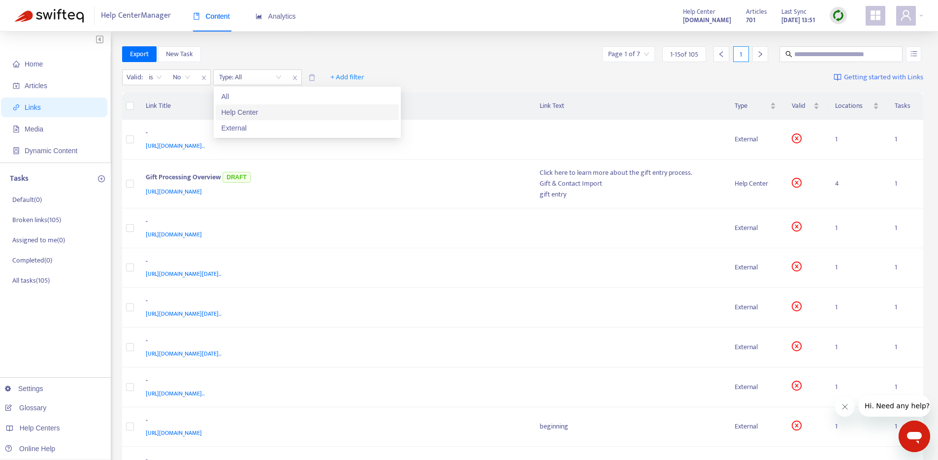
click at [258, 118] on div "Help Center" at bounding box center [307, 112] width 183 height 16
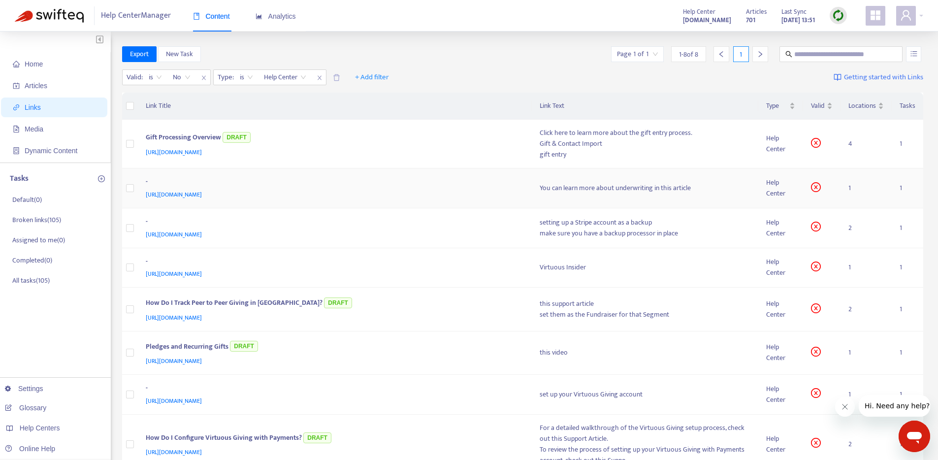
click at [460, 186] on div "-" at bounding box center [333, 182] width 375 height 13
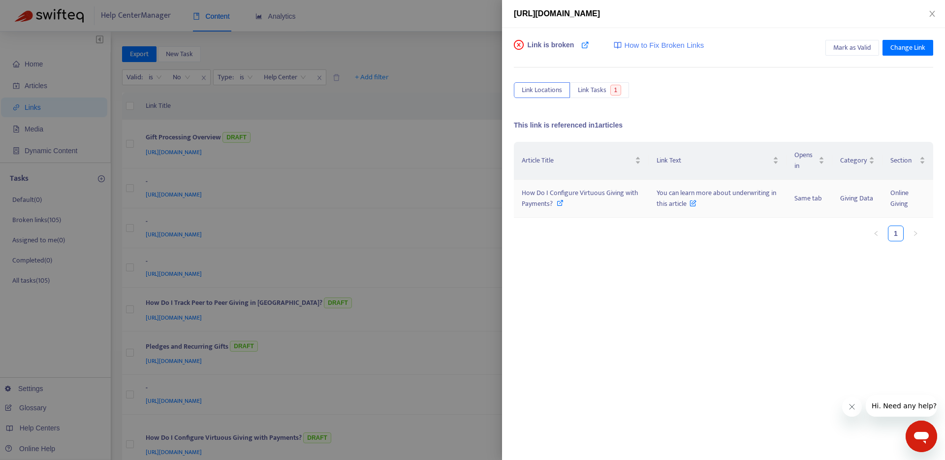
click at [558, 203] on icon at bounding box center [560, 202] width 7 height 7
click at [441, 233] on div at bounding box center [472, 230] width 945 height 460
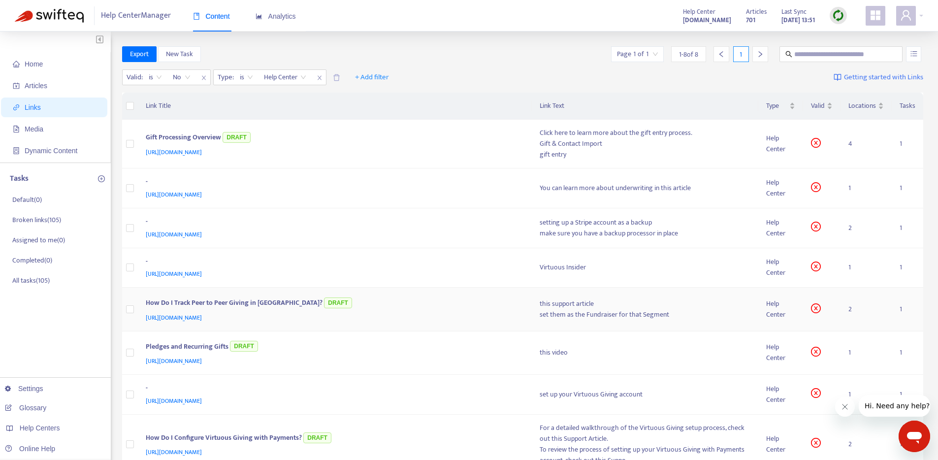
click at [425, 311] on div "How Do I Track Peer to Peer Giving in [GEOGRAPHIC_DATA]? DRAFT" at bounding box center [333, 303] width 375 height 16
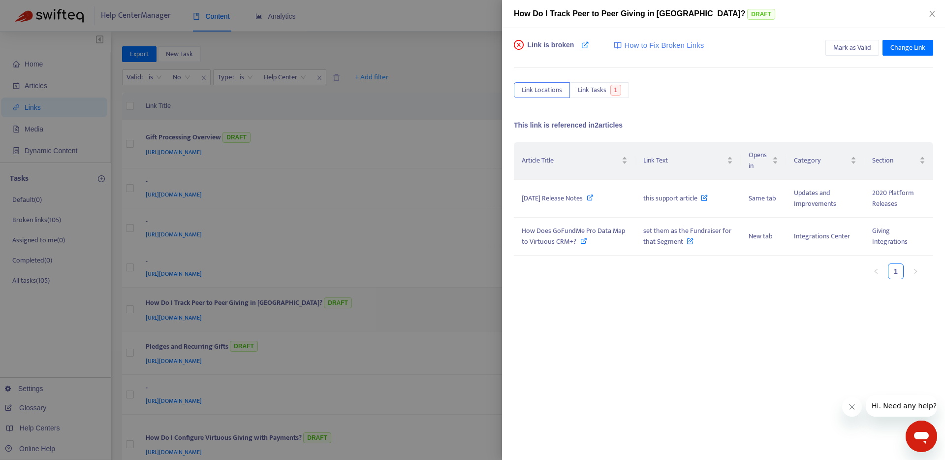
click at [423, 312] on div at bounding box center [472, 230] width 945 height 460
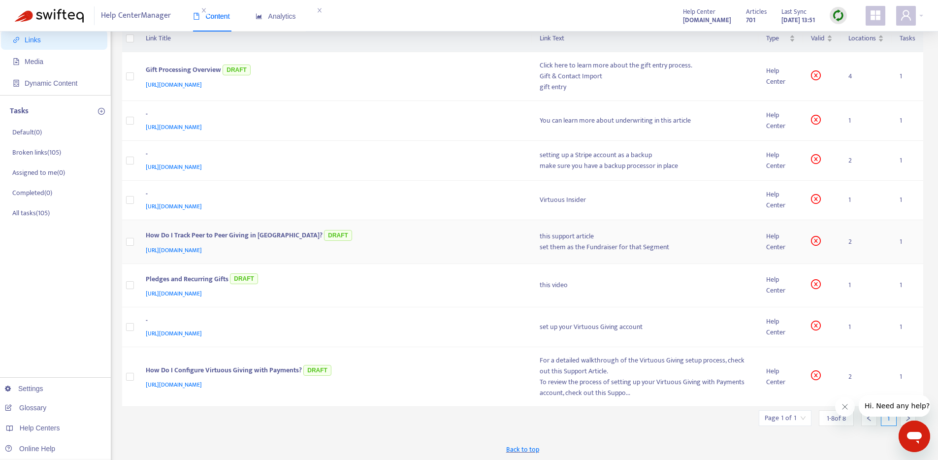
scroll to position [73, 0]
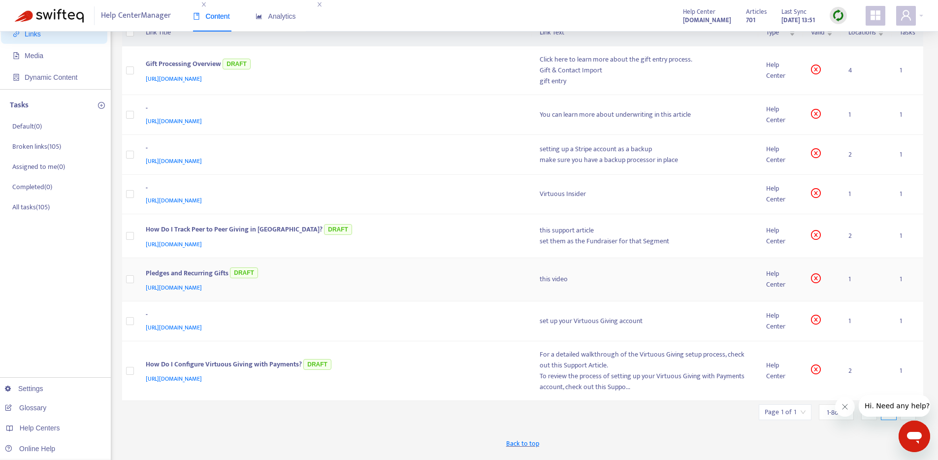
click at [425, 286] on div "[URL][DOMAIN_NAME]" at bounding box center [333, 287] width 375 height 11
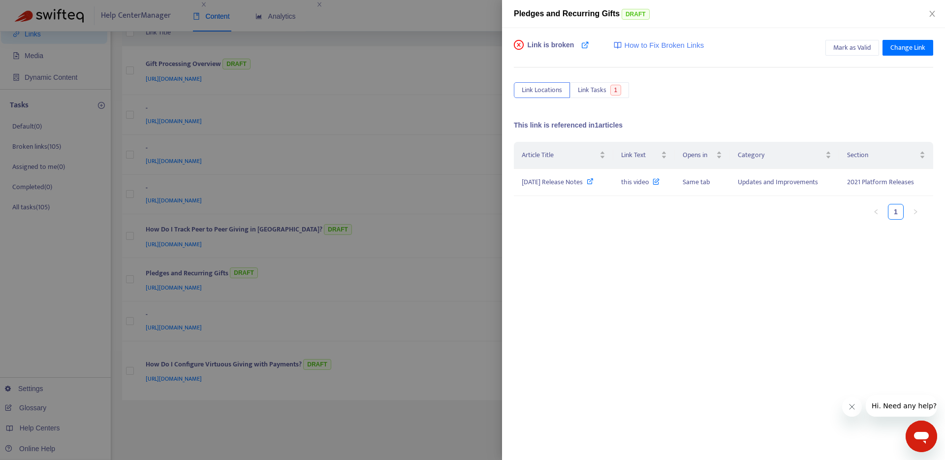
click at [424, 284] on div at bounding box center [472, 230] width 945 height 460
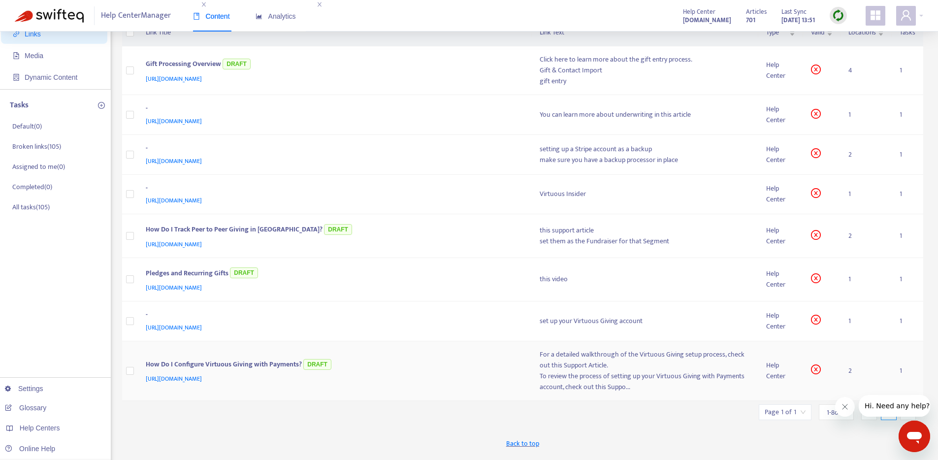
click at [403, 366] on div "How Do I Configure Virtuous Giving with Payments? DRAFT" at bounding box center [333, 365] width 375 height 16
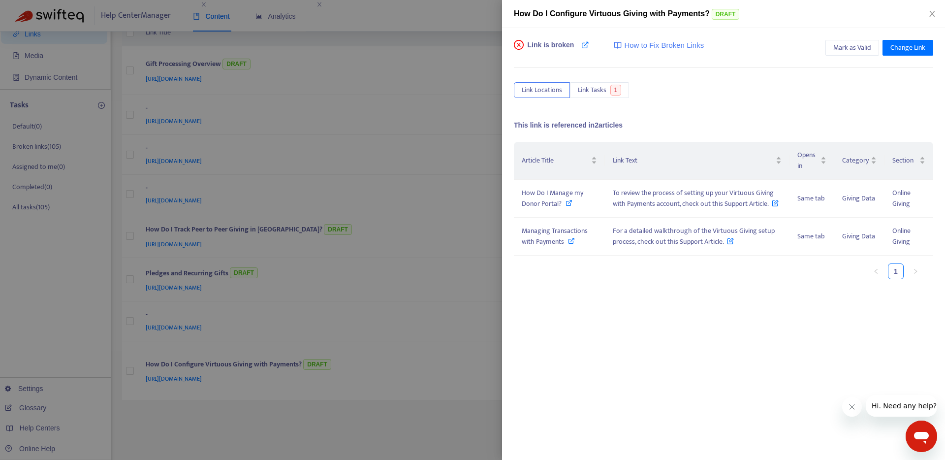
click at [401, 420] on div at bounding box center [472, 230] width 945 height 460
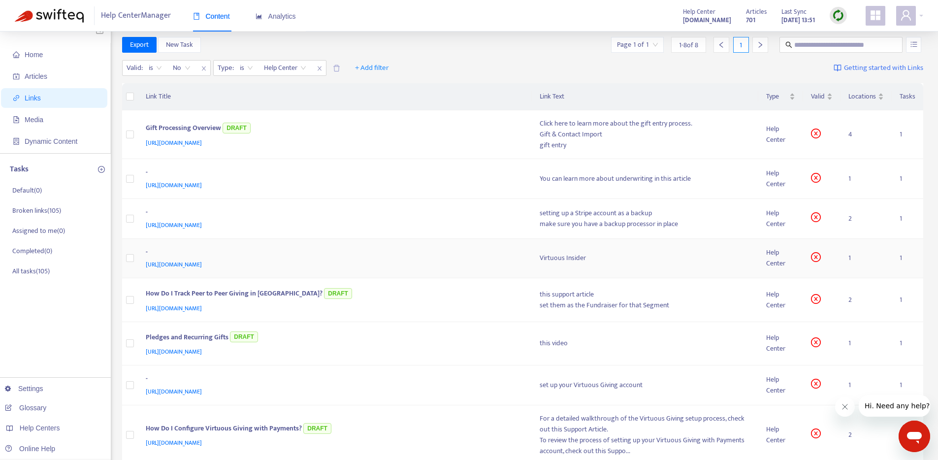
scroll to position [125, 0]
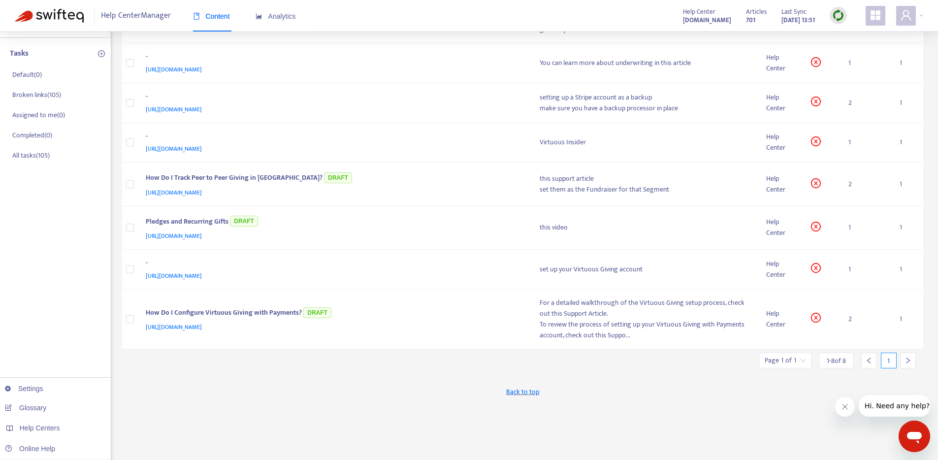
click at [472, 365] on div "Export New Task Page 1 of 1 1 - 8 of 8 1 Valid : is No Type : is Help Center + …" at bounding box center [523, 209] width 802 height 576
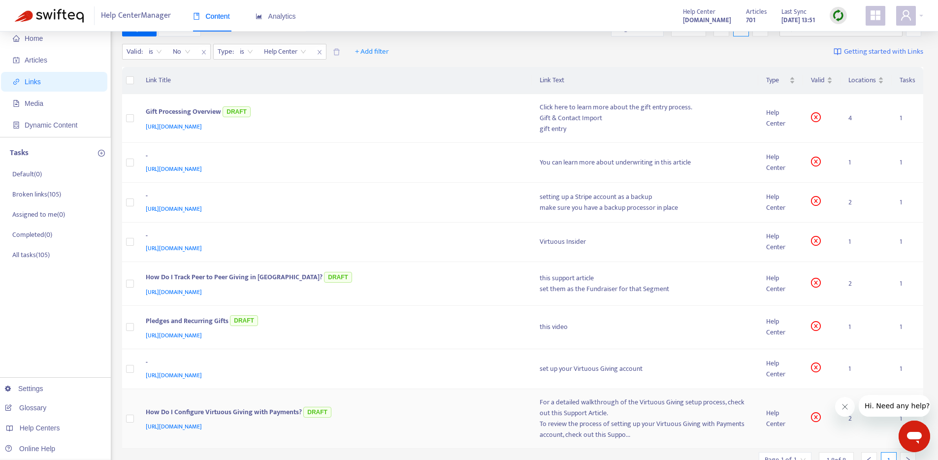
scroll to position [0, 0]
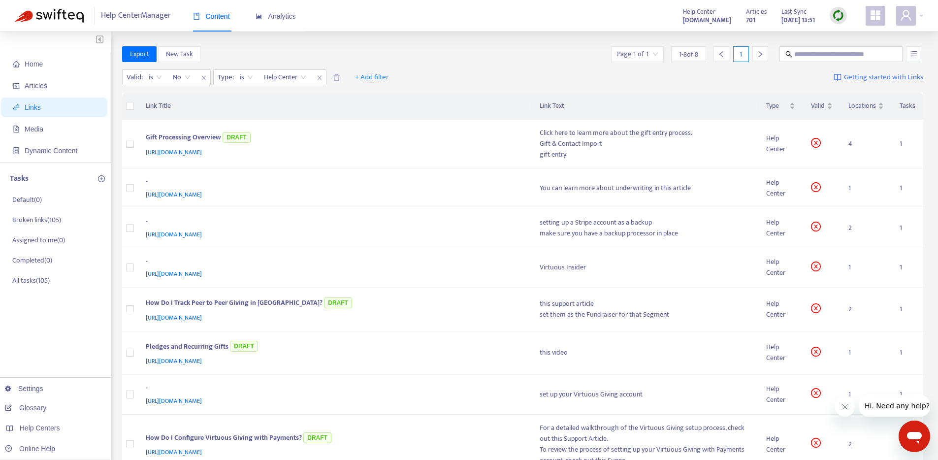
click at [488, 62] on div "Export New Task Page 1 of 1 1 - 8 of 8 1" at bounding box center [523, 54] width 802 height 16
click at [476, 83] on div "Valid : is No Type : is Help Center + Add filter Getting started with Links" at bounding box center [523, 79] width 802 height 27
click at [834, 53] on input "text" at bounding box center [841, 54] width 95 height 11
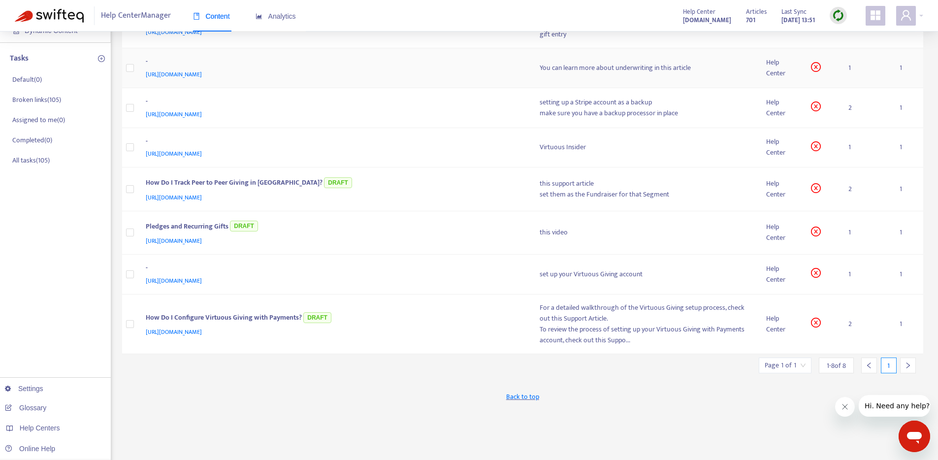
scroll to position [162, 0]
